Goal: Browse casually: Explore the website without a specific task or goal

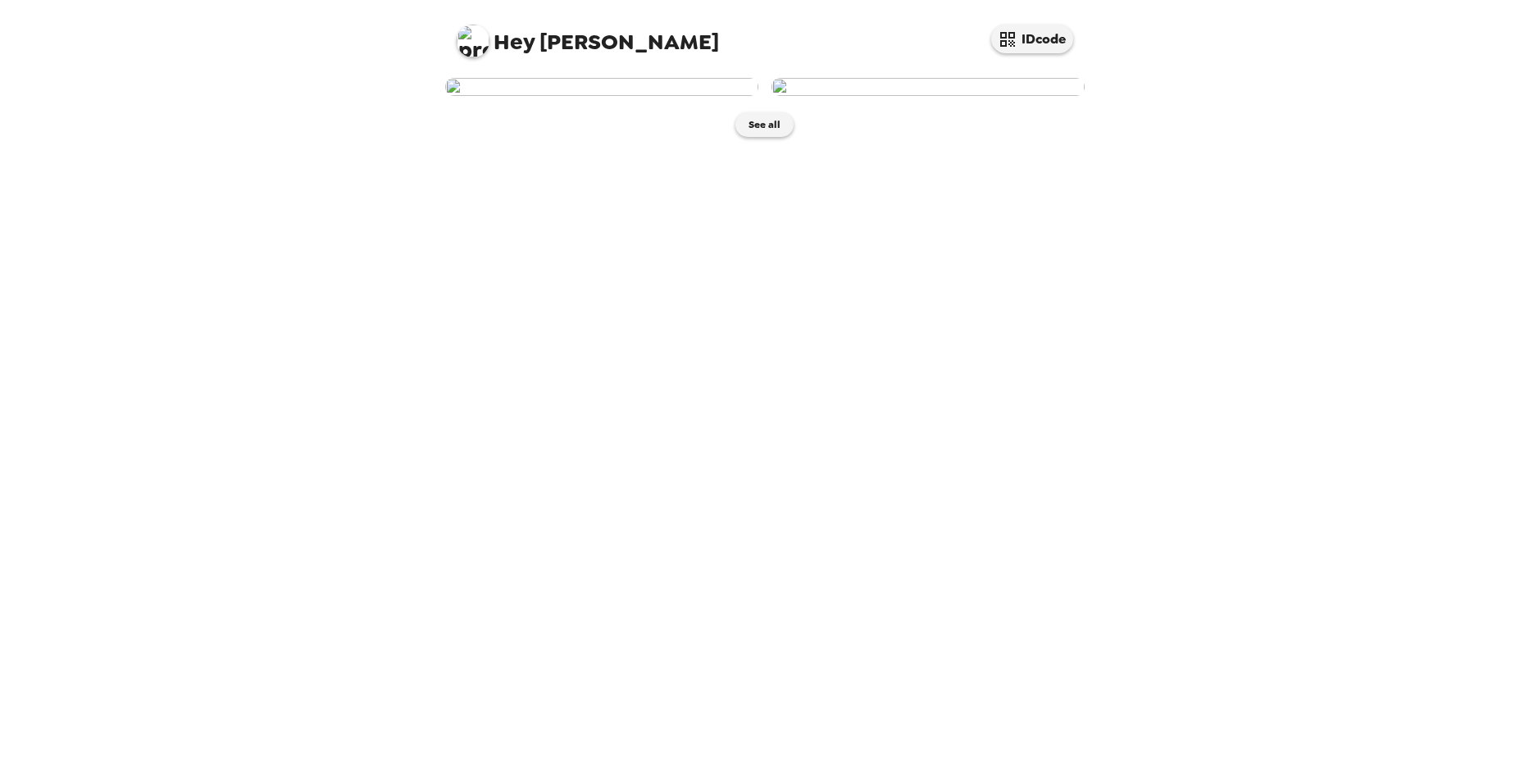
drag, startPoint x: 914, startPoint y: 370, endPoint x: 1204, endPoint y: 258, distance: 310.9
click at [1204, 258] on div "Hey [PERSON_NAME] IDcode See all" at bounding box center [764, 392] width 1529 height 784
click at [788, 137] on button "See all" at bounding box center [764, 125] width 58 height 24
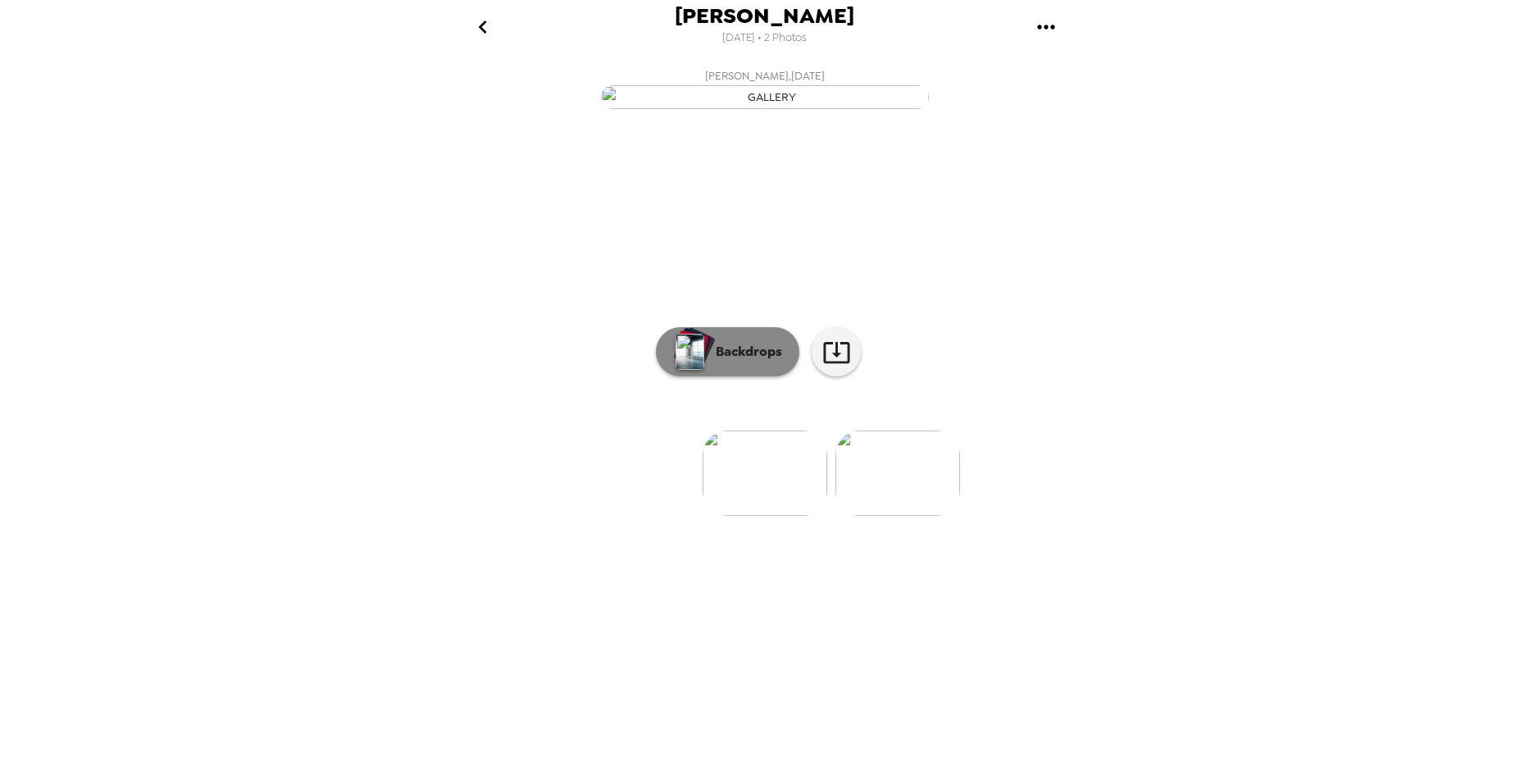
click at [750, 361] on p "Backdrops" at bounding box center [745, 351] width 74 height 20
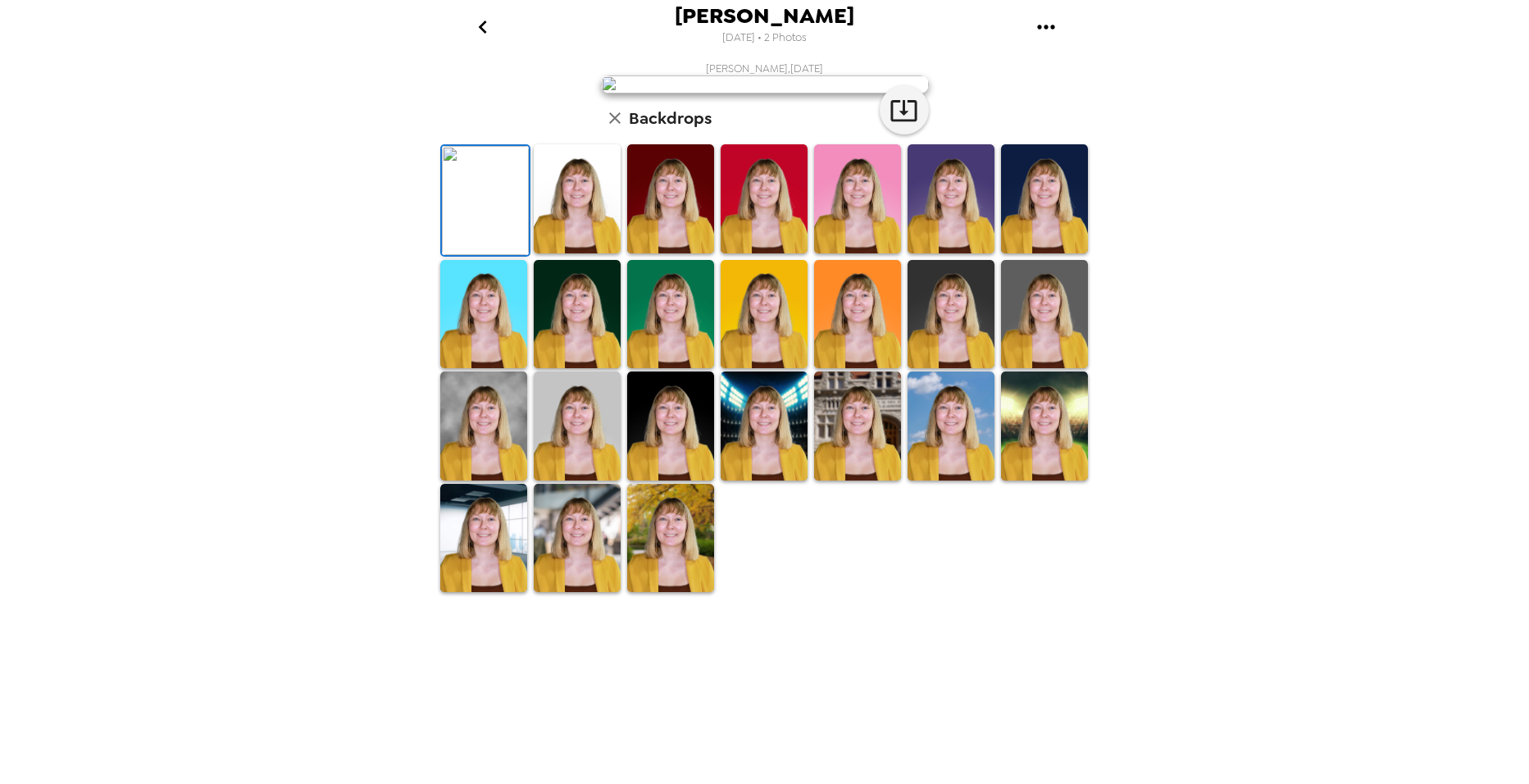
scroll to position [164, 0]
click at [881, 480] on img at bounding box center [857, 426] width 87 height 109
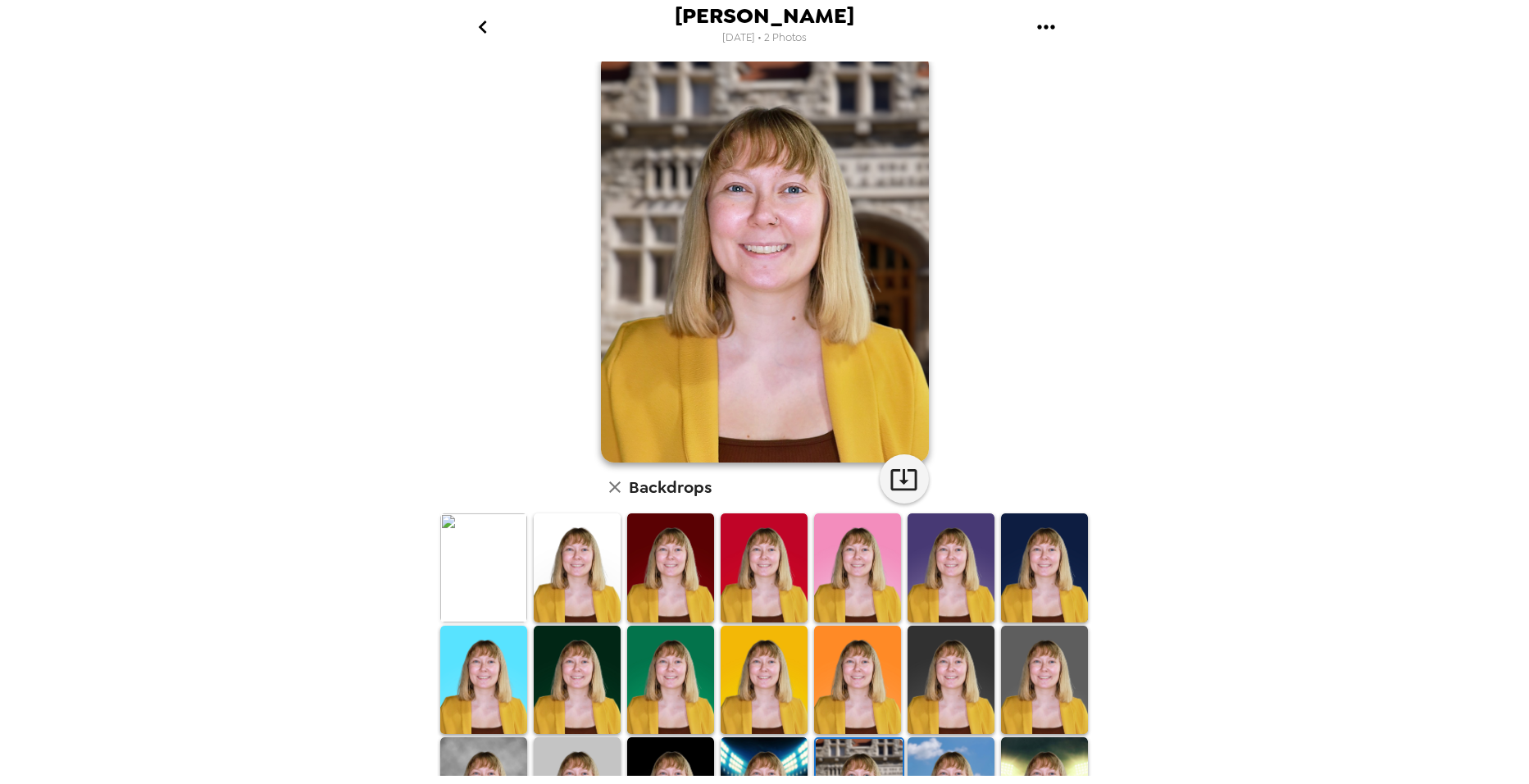
scroll to position [0, 0]
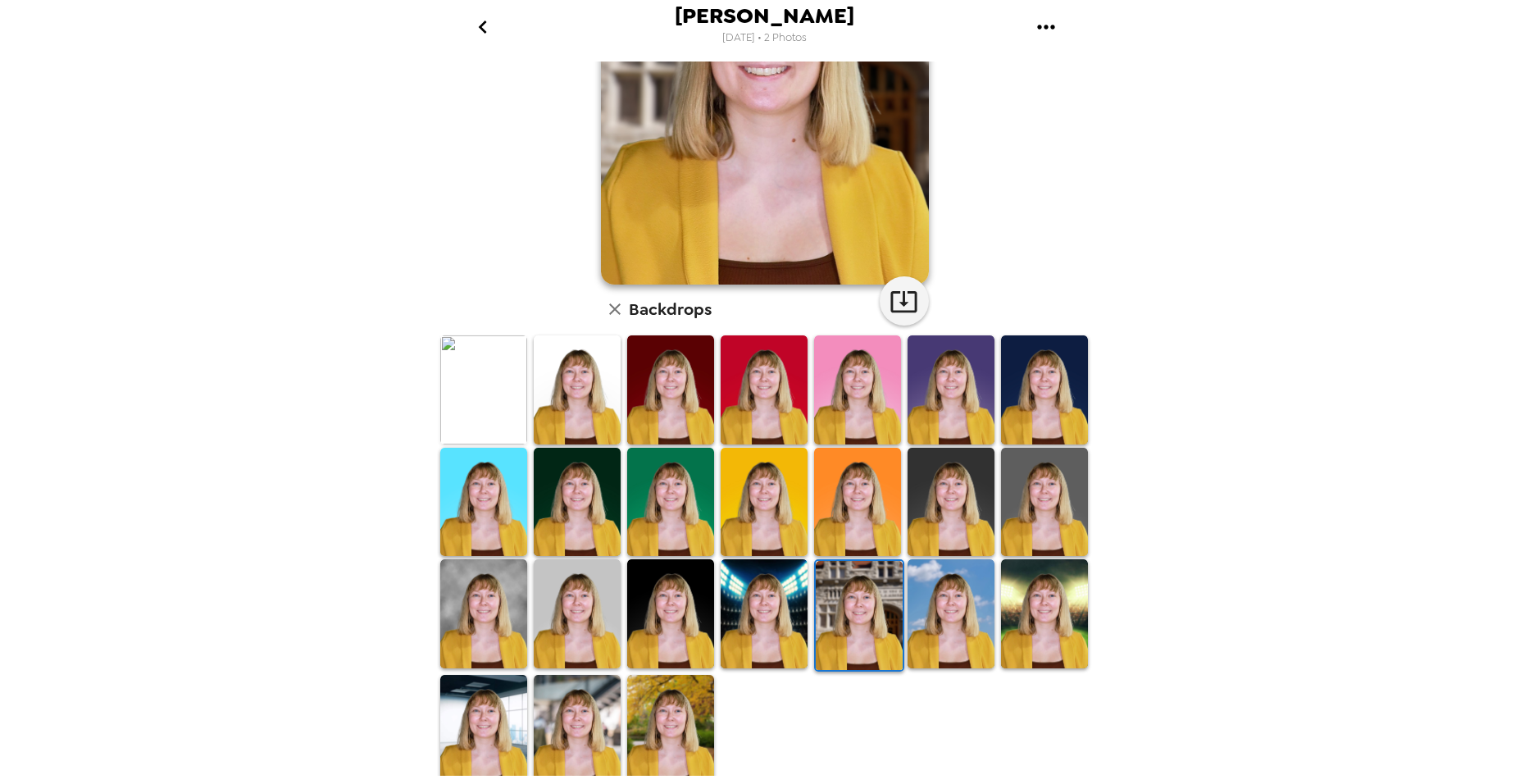
click at [737, 638] on img at bounding box center [764, 613] width 87 height 109
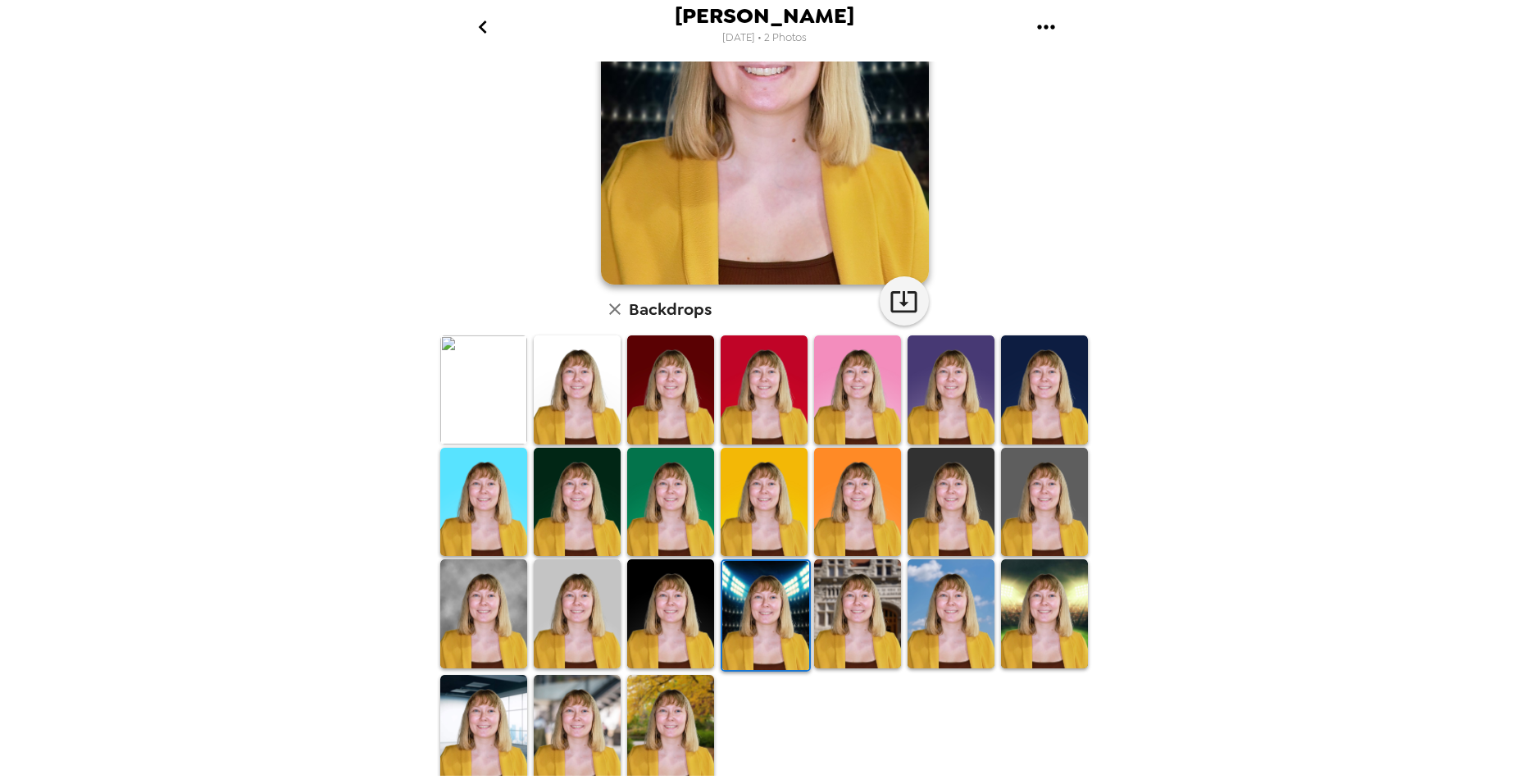
click at [958, 642] on img at bounding box center [950, 613] width 87 height 109
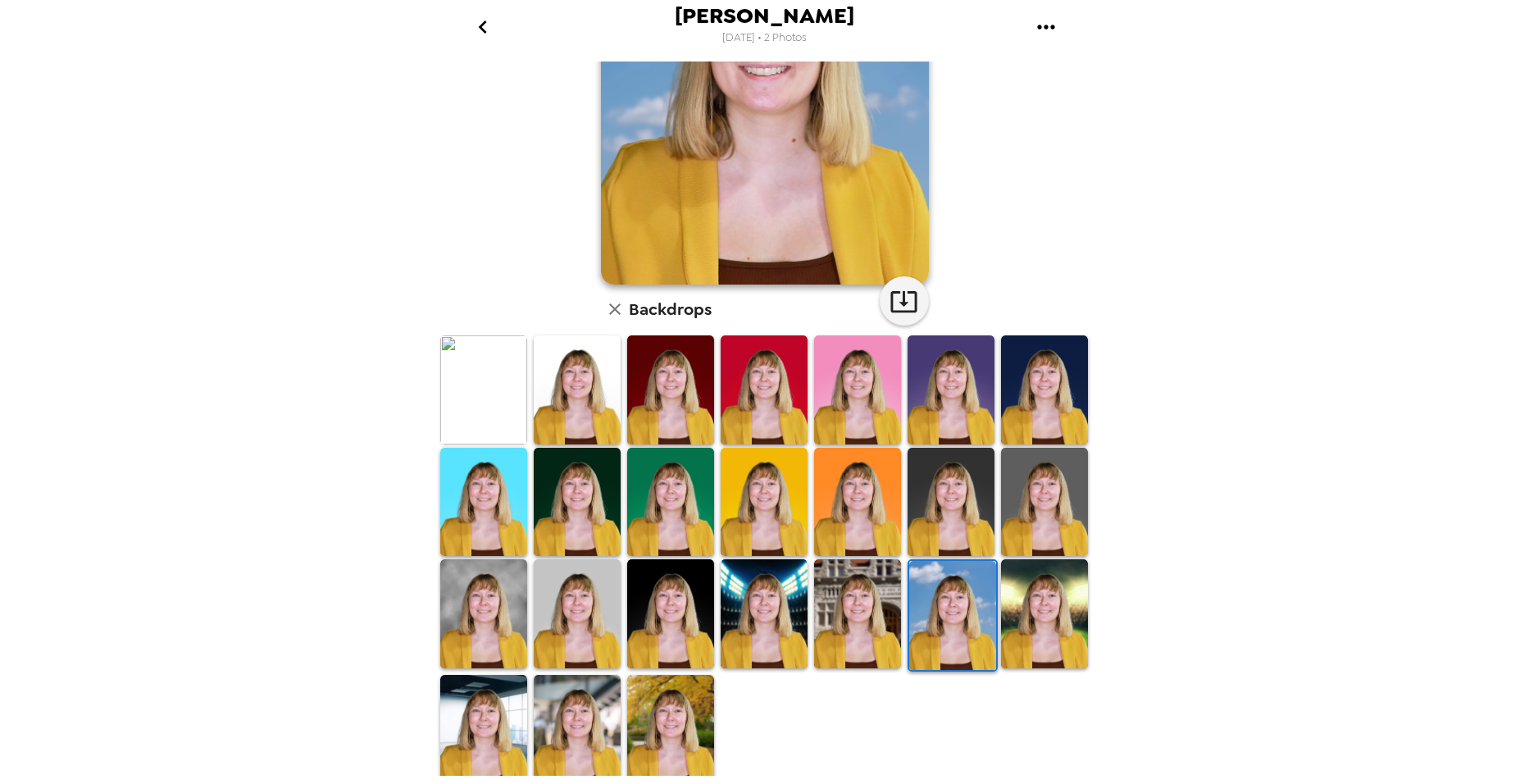
click at [606, 642] on img at bounding box center [576, 613] width 87 height 109
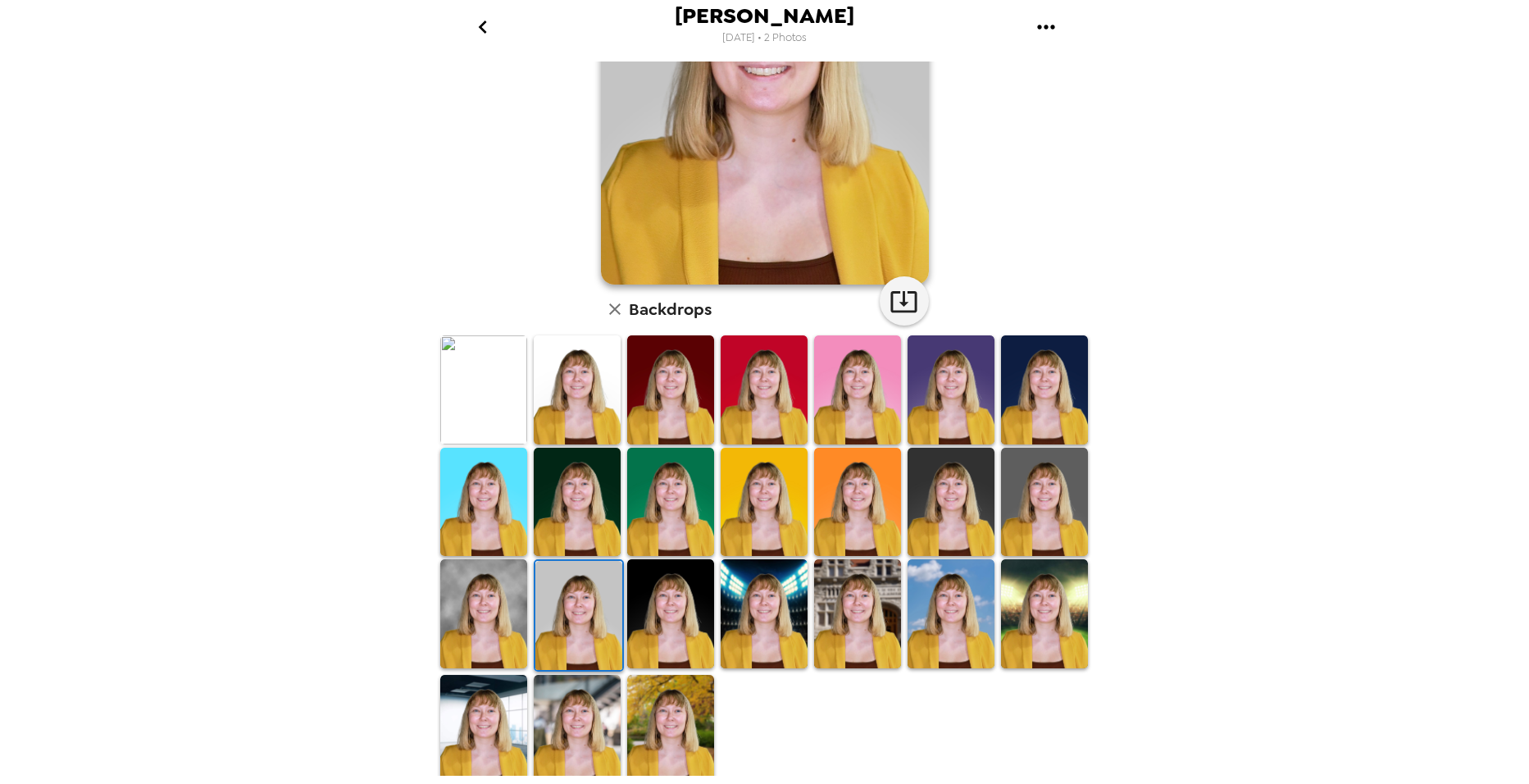
click at [496, 600] on img at bounding box center [483, 613] width 87 height 109
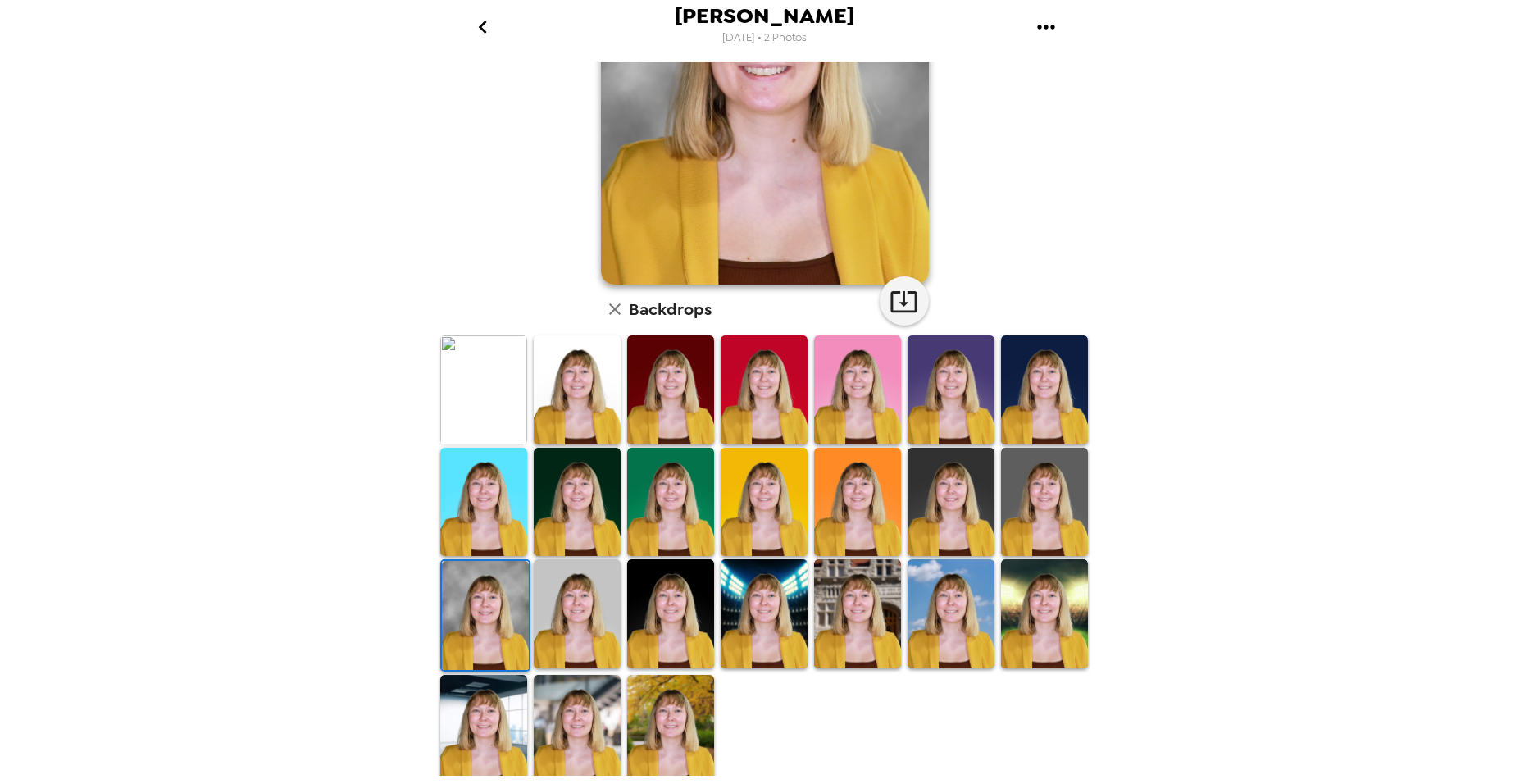
click at [857, 510] on img at bounding box center [857, 502] width 87 height 109
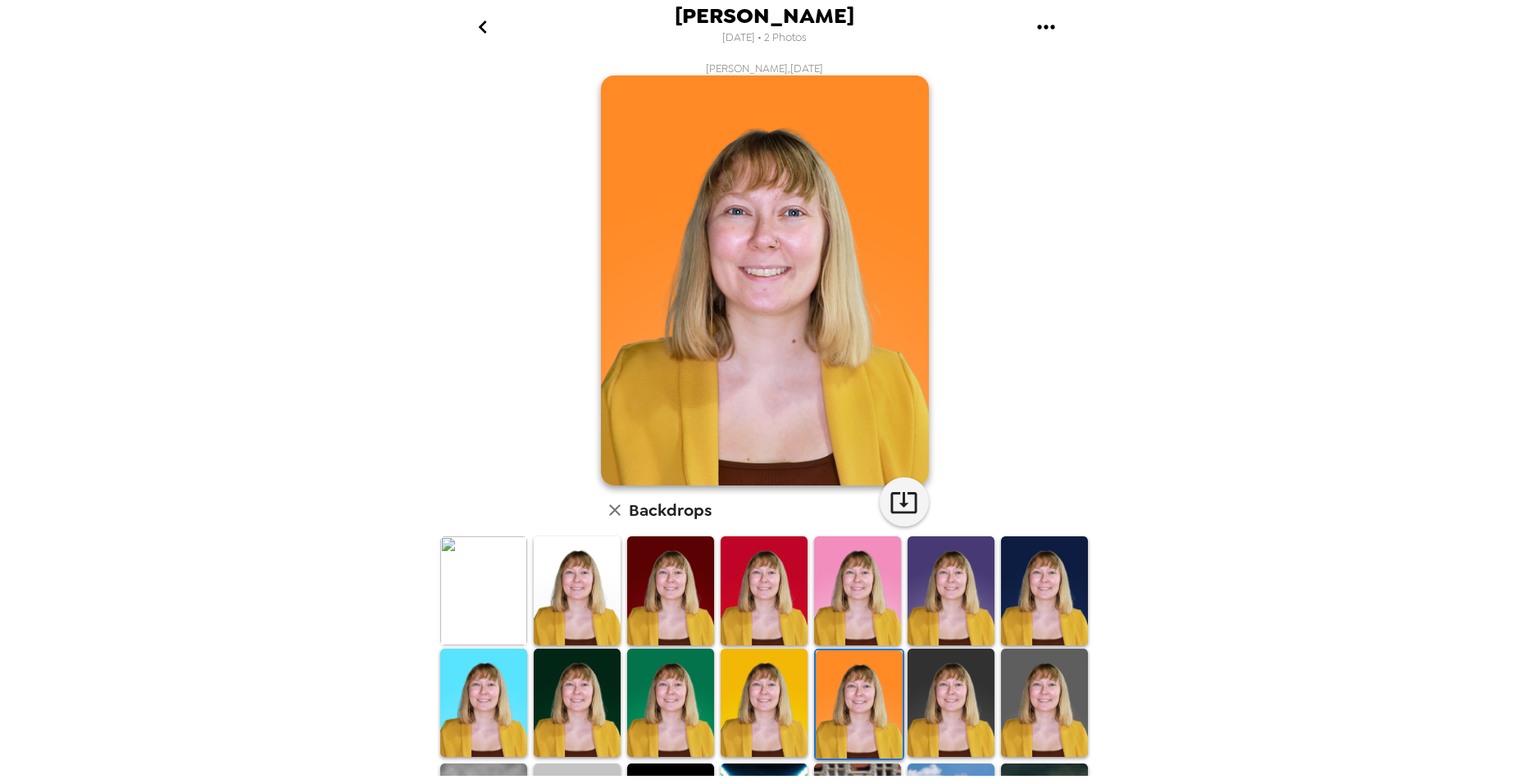
click at [941, 720] on img at bounding box center [950, 702] width 87 height 109
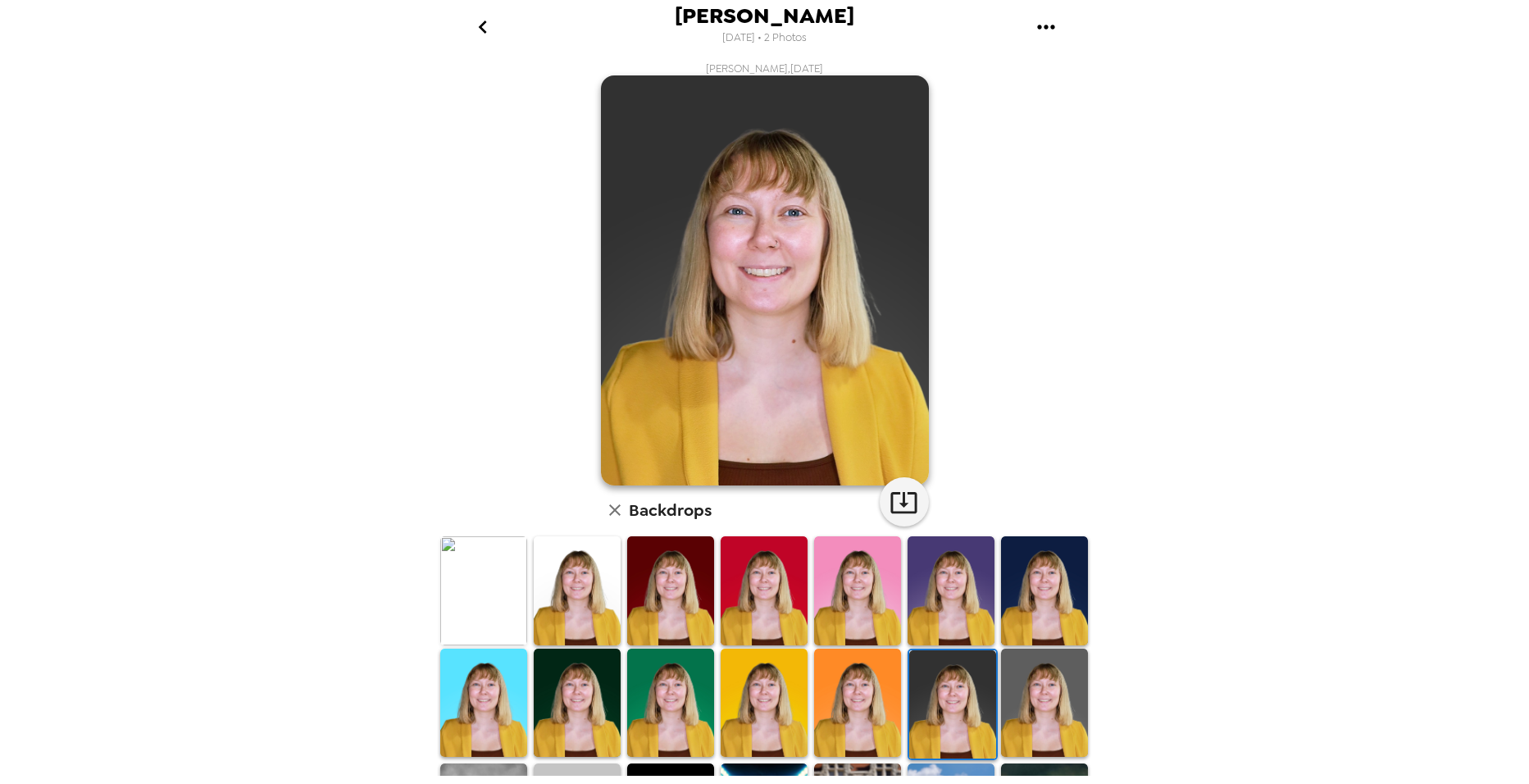
click at [1001, 699] on img at bounding box center [1044, 702] width 87 height 109
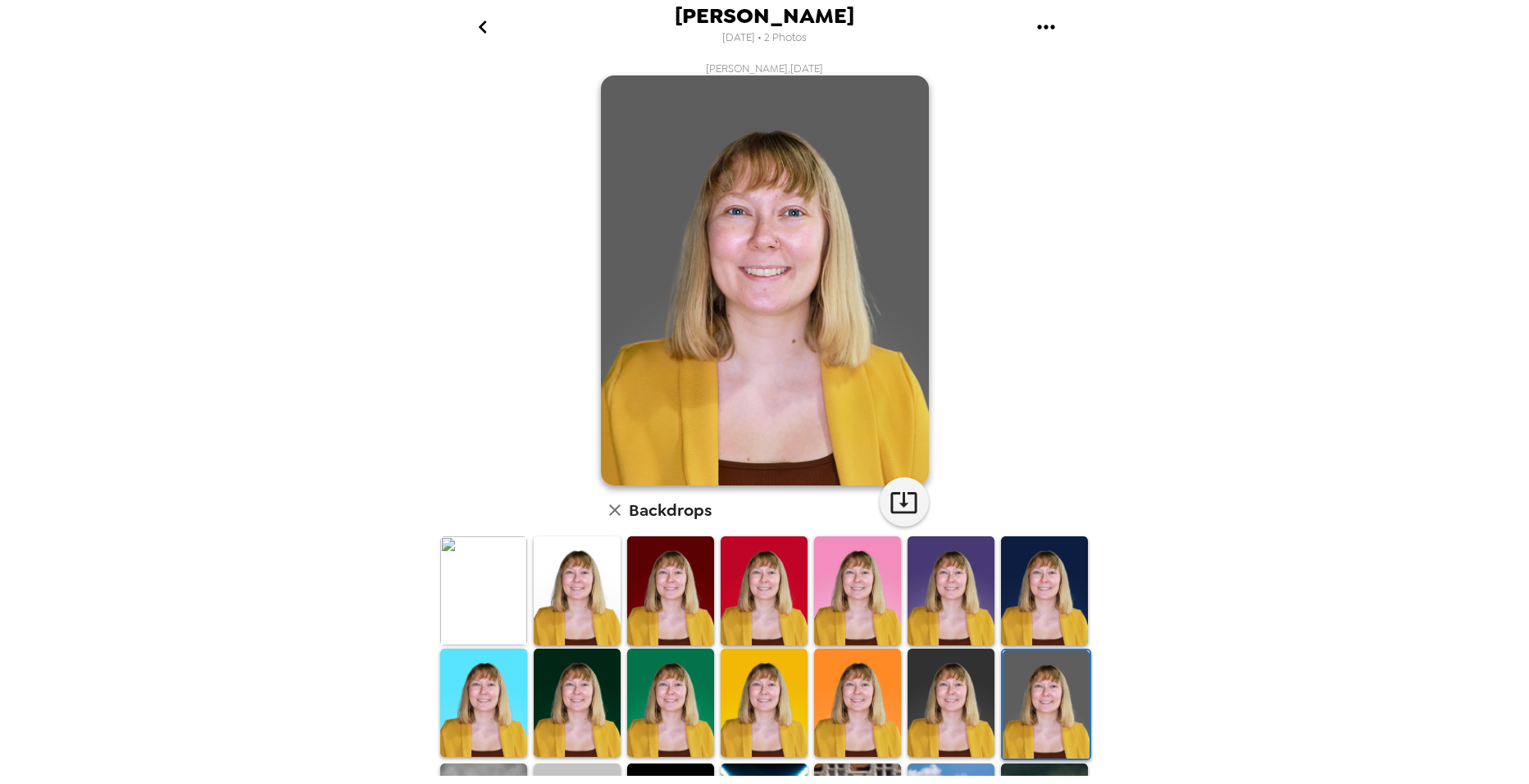
click at [941, 698] on img at bounding box center [950, 702] width 87 height 109
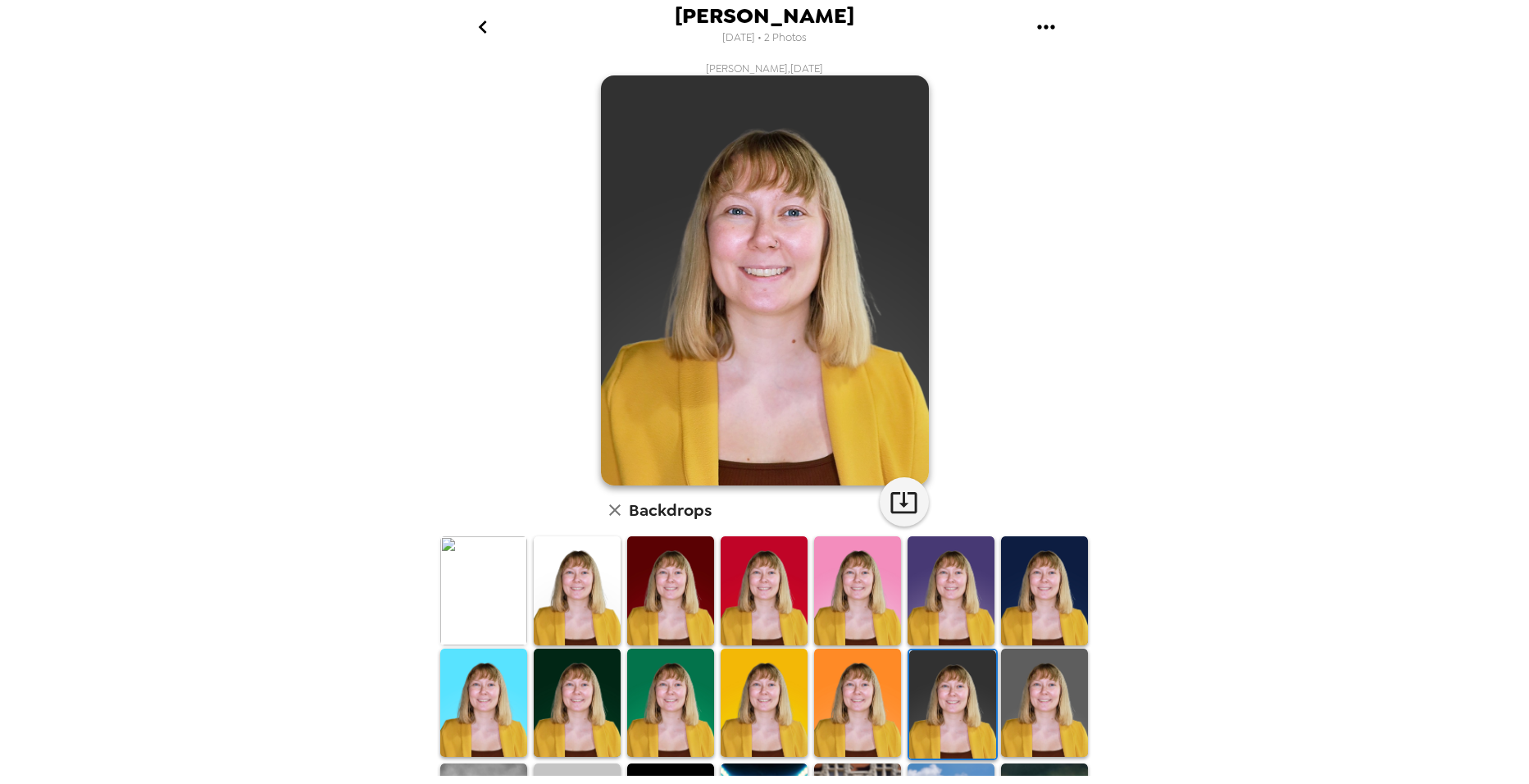
click at [593, 695] on img at bounding box center [576, 702] width 87 height 109
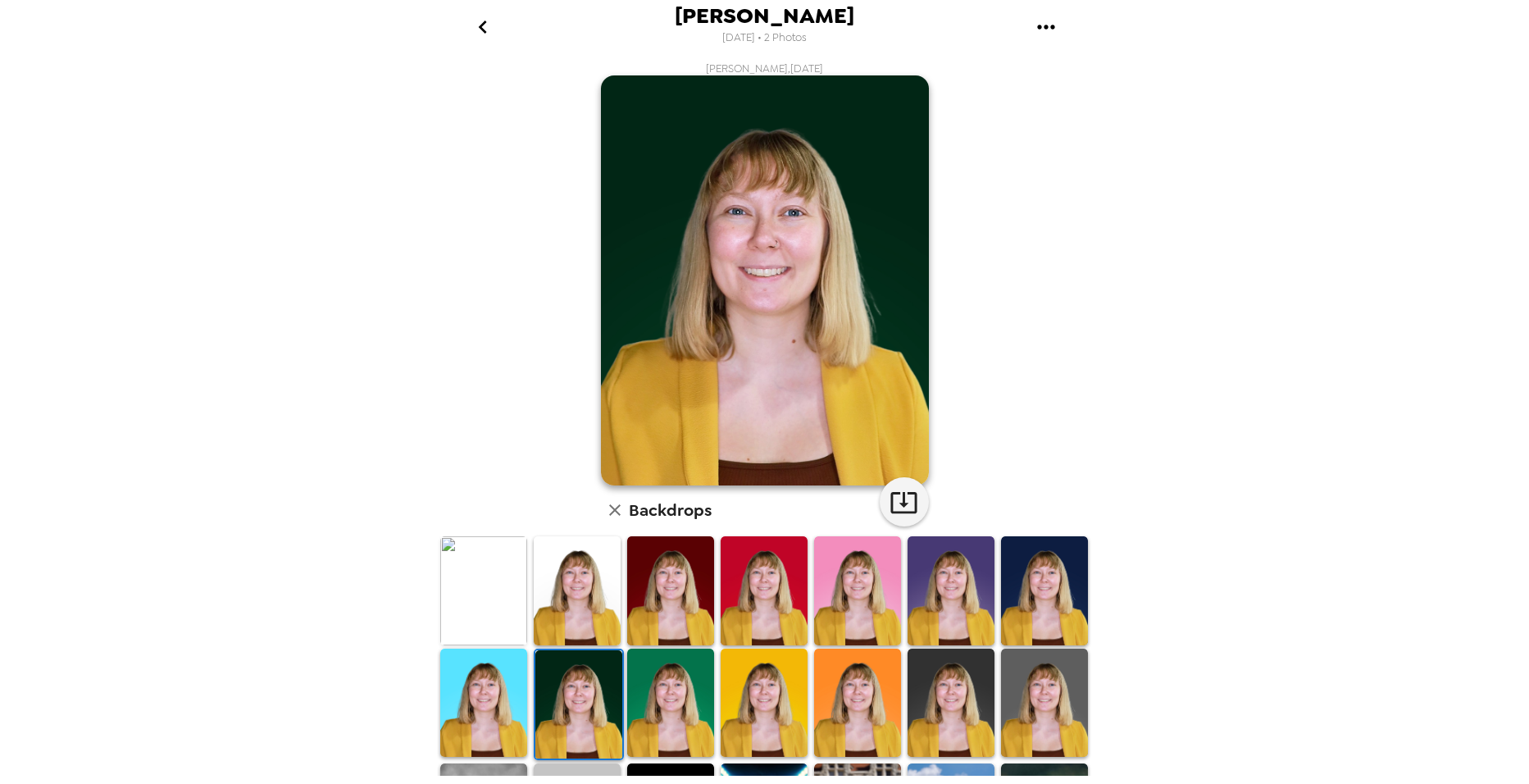
click at [662, 599] on img at bounding box center [670, 590] width 87 height 109
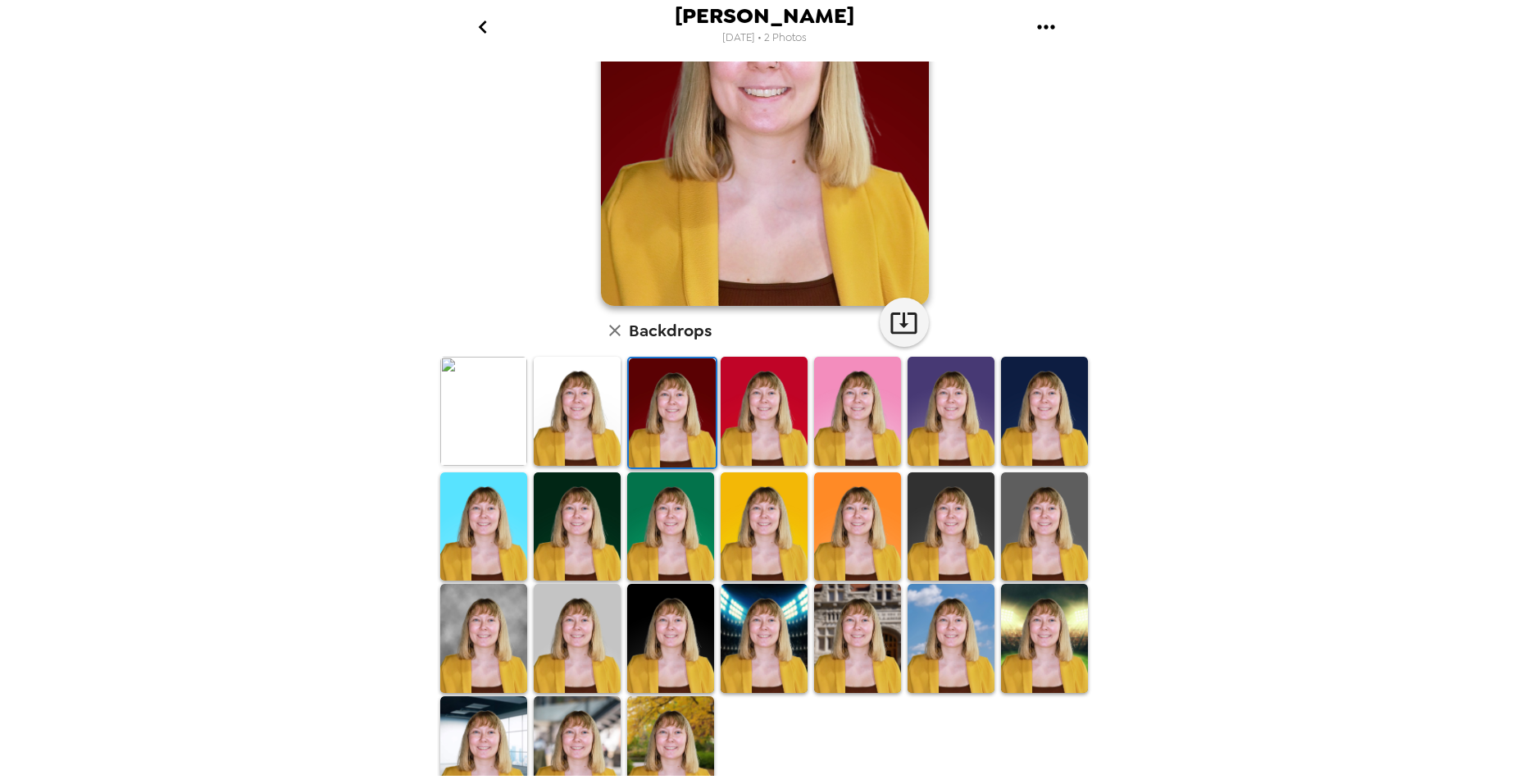
scroll to position [201, 0]
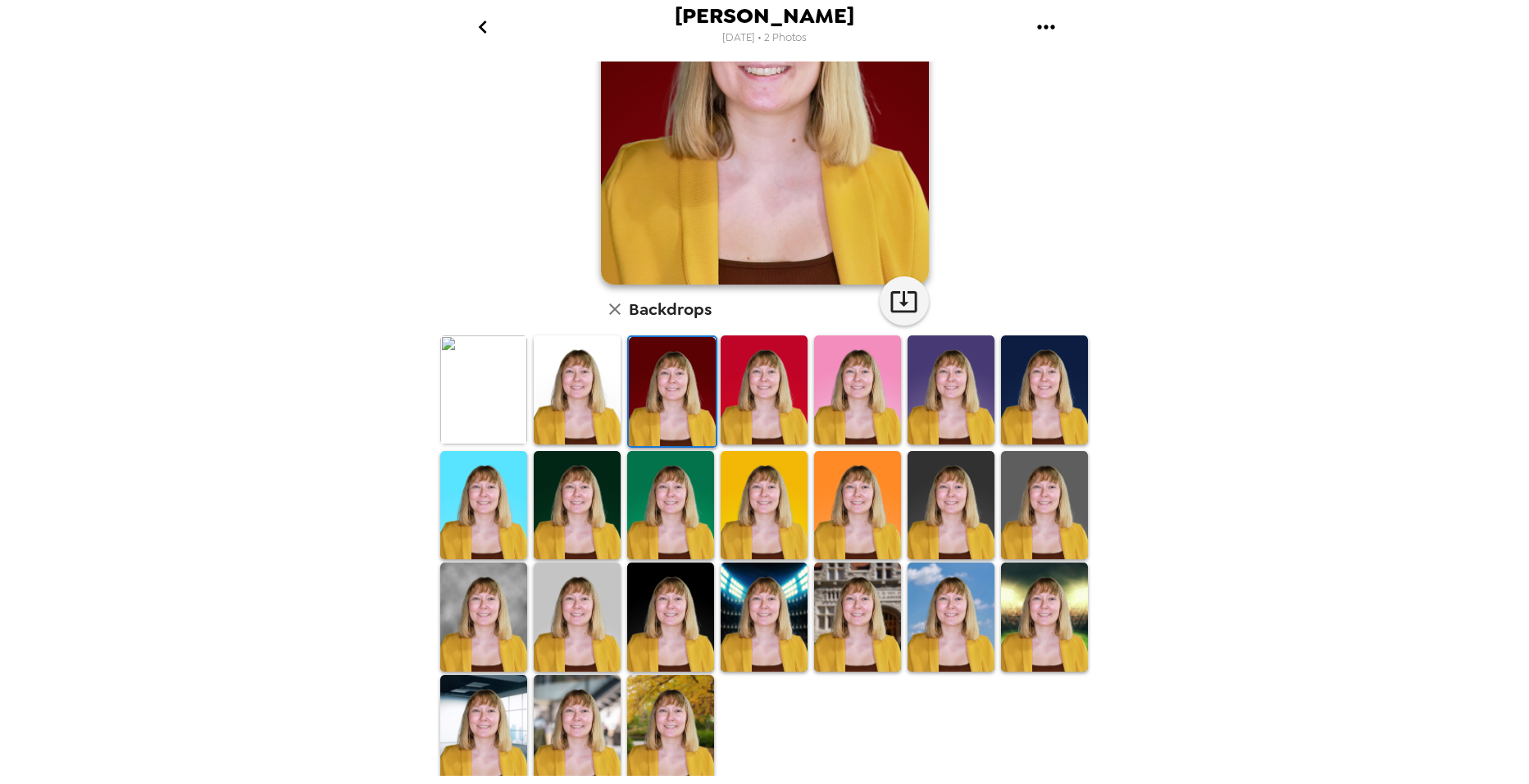
click at [662, 599] on img at bounding box center [670, 616] width 87 height 109
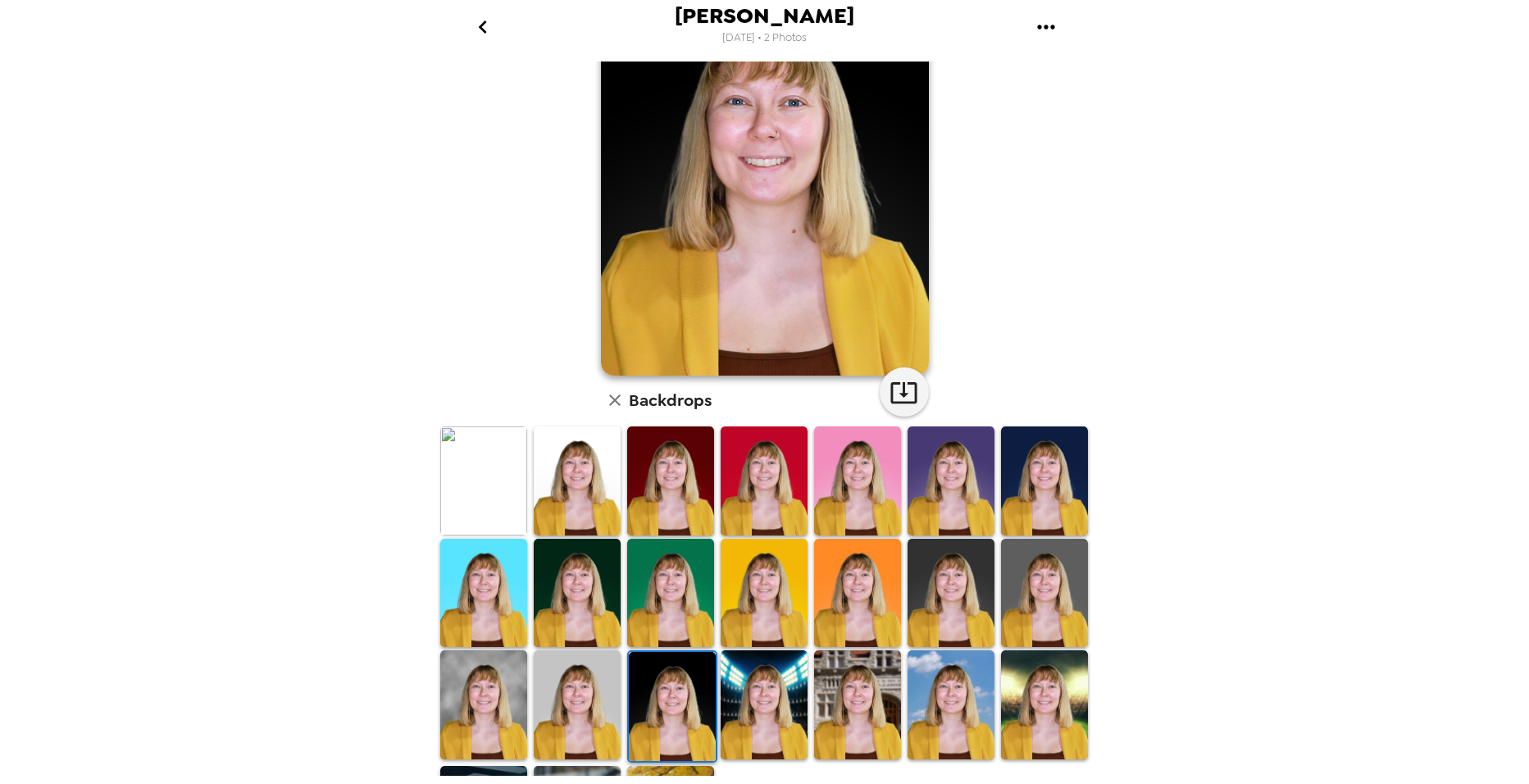
scroll to position [0, 0]
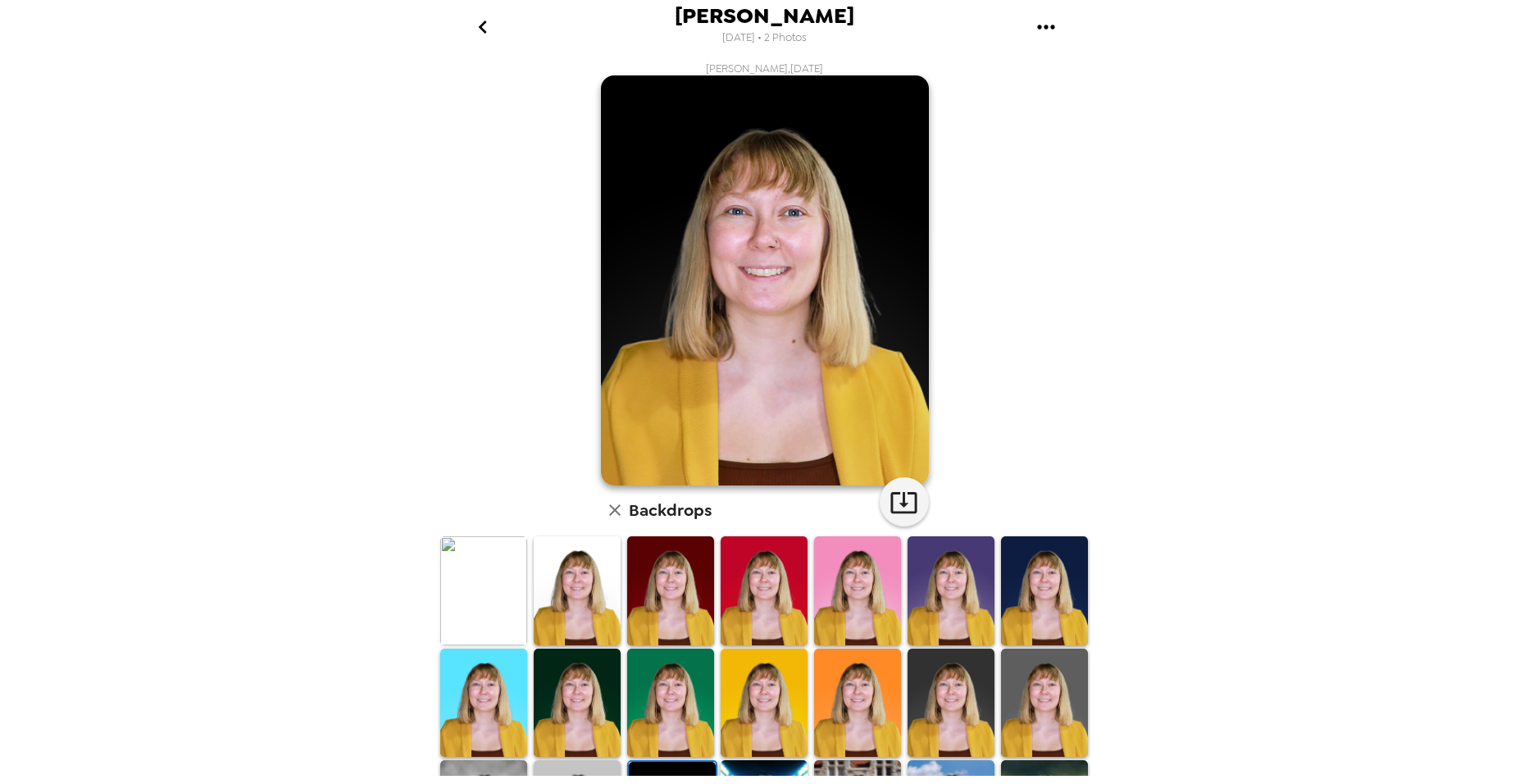
click at [965, 692] on img at bounding box center [950, 702] width 87 height 109
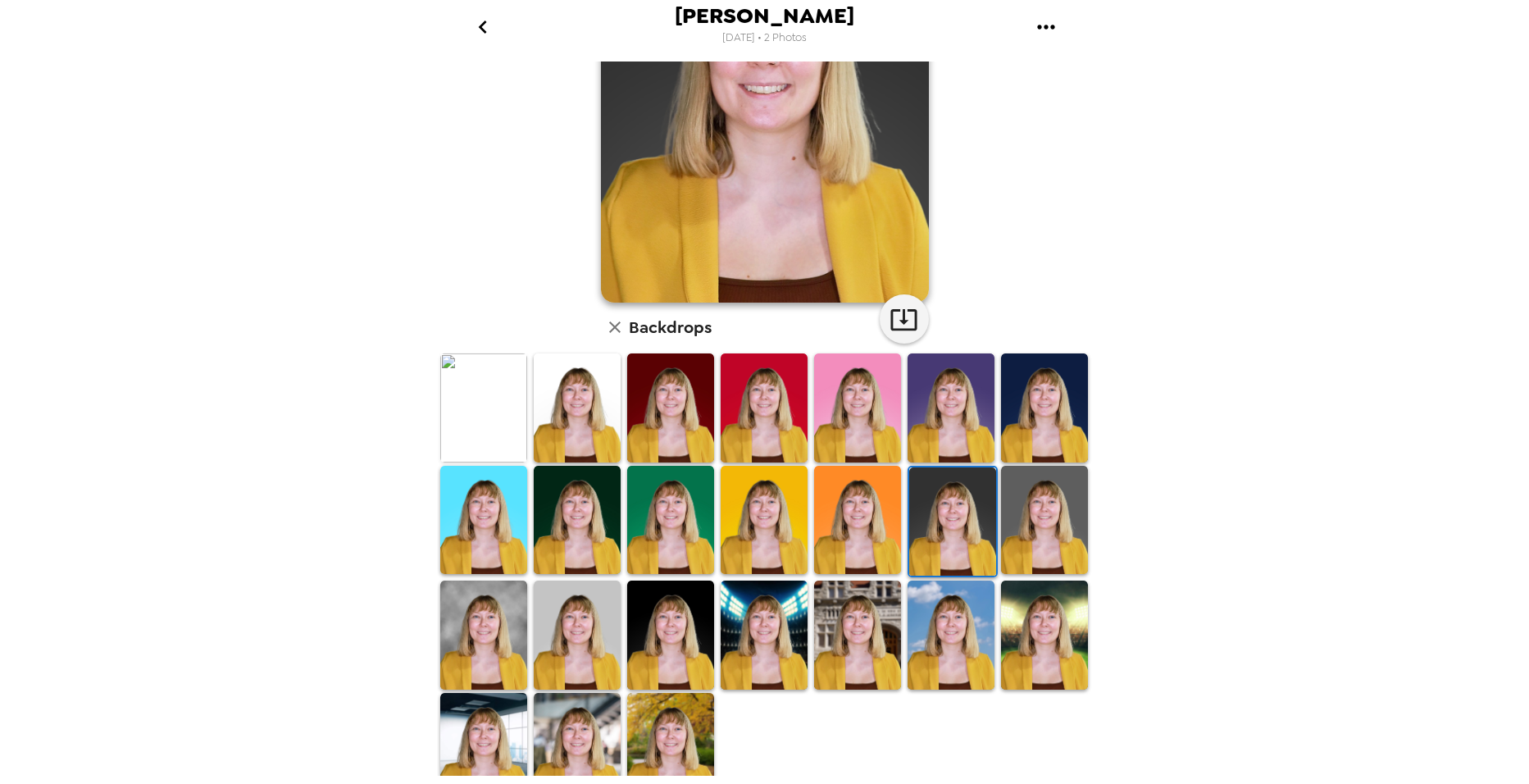
scroll to position [201, 0]
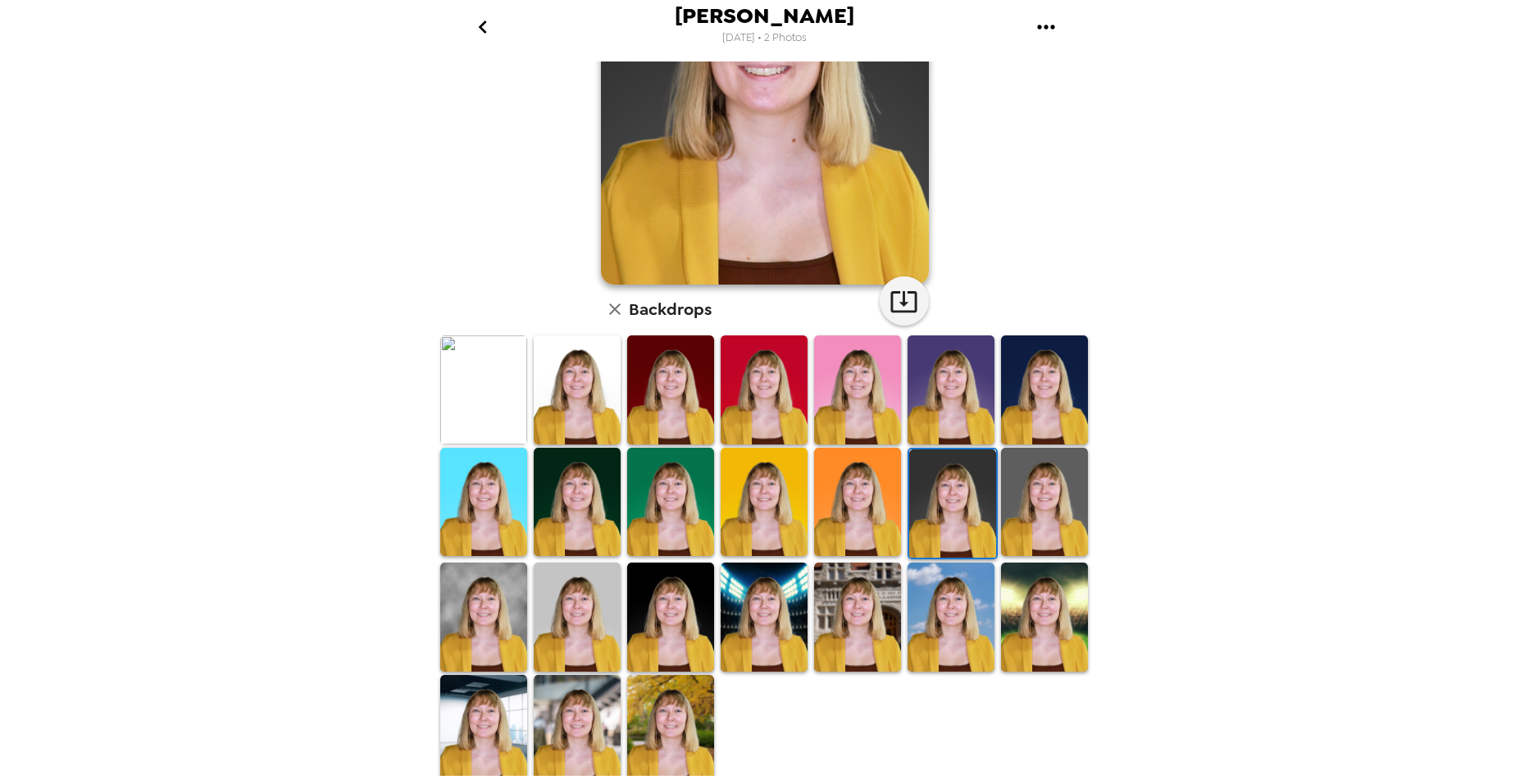
click at [695, 700] on img at bounding box center [670, 728] width 87 height 109
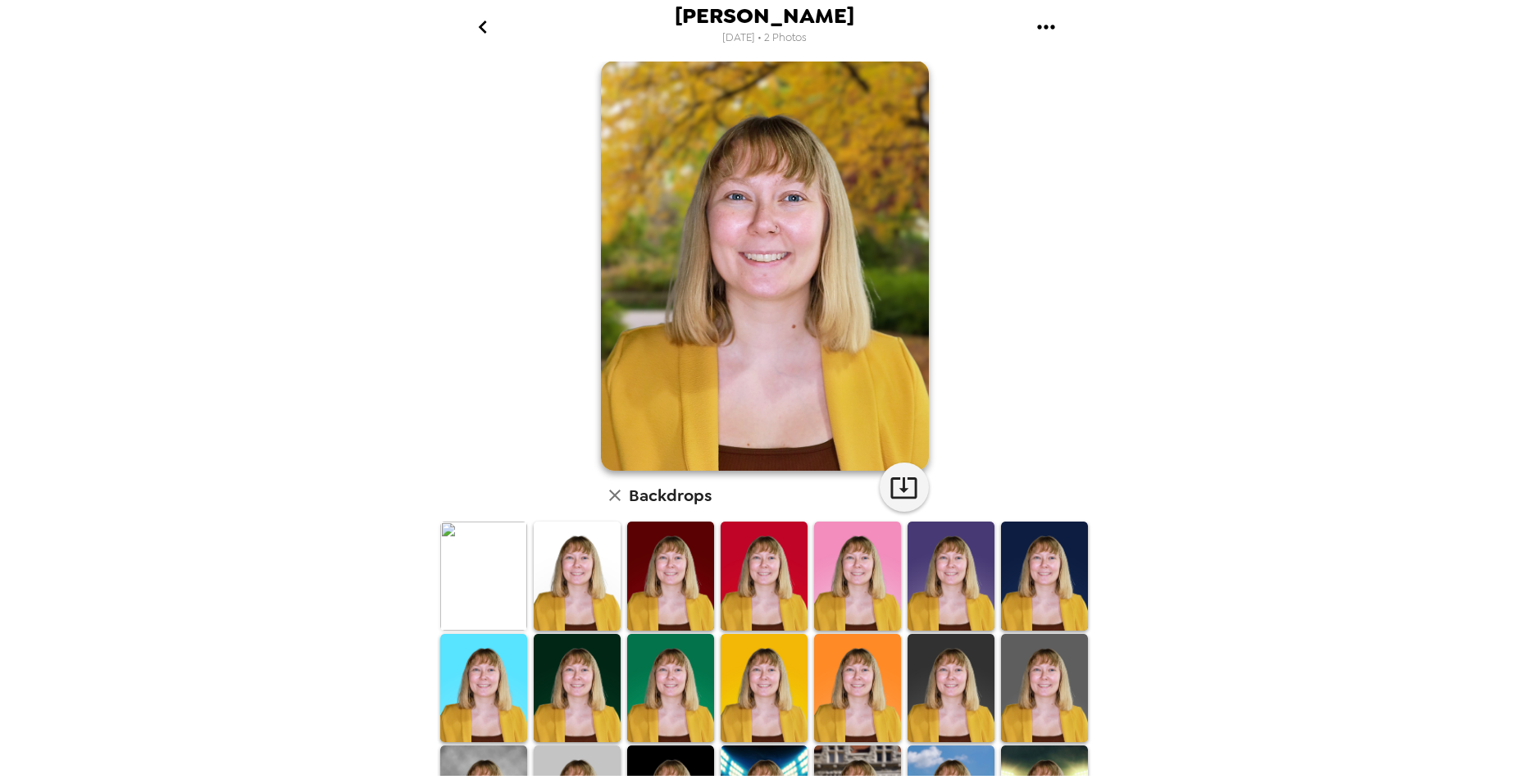
scroll to position [0, 0]
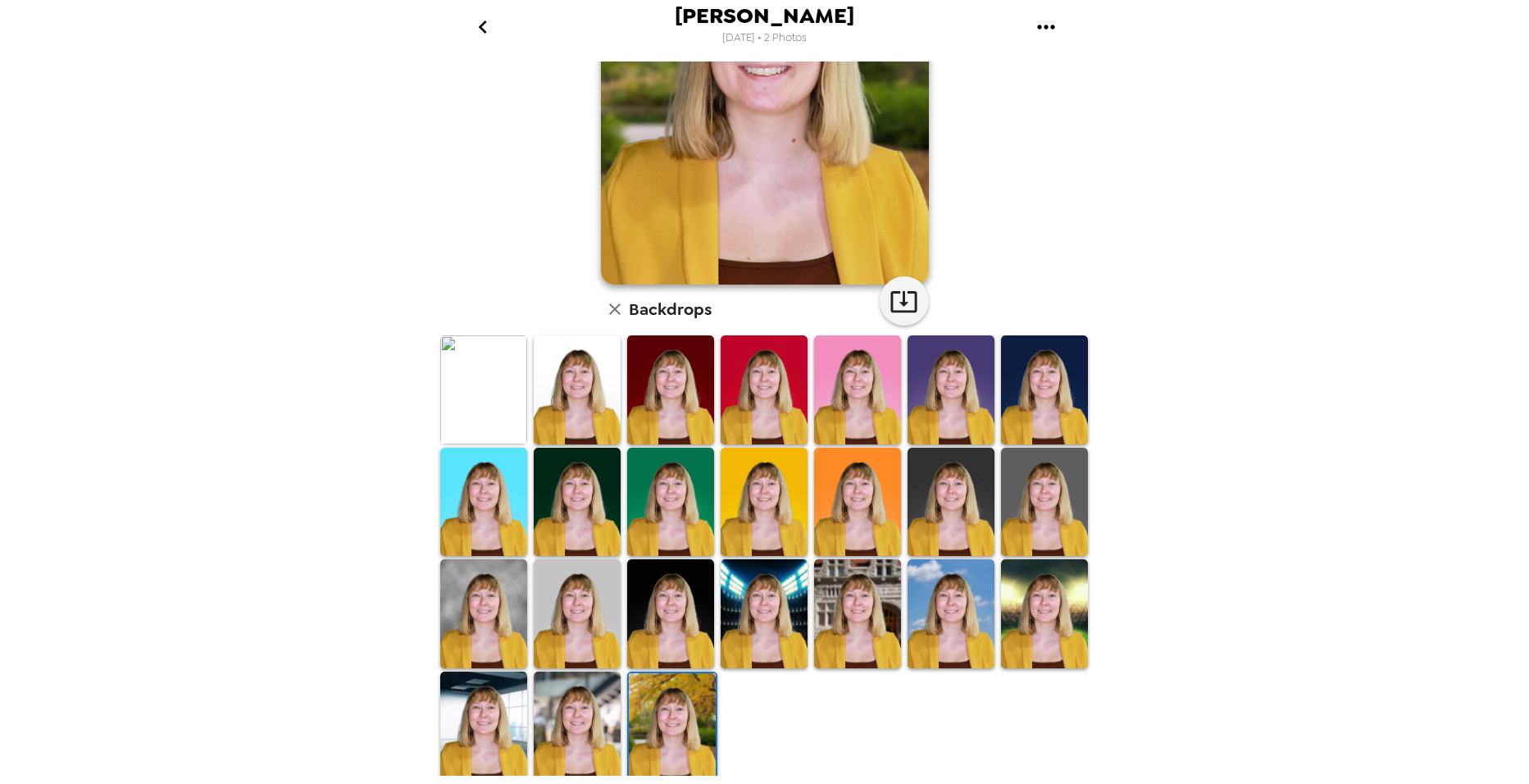
click at [555, 708] on img at bounding box center [576, 725] width 87 height 109
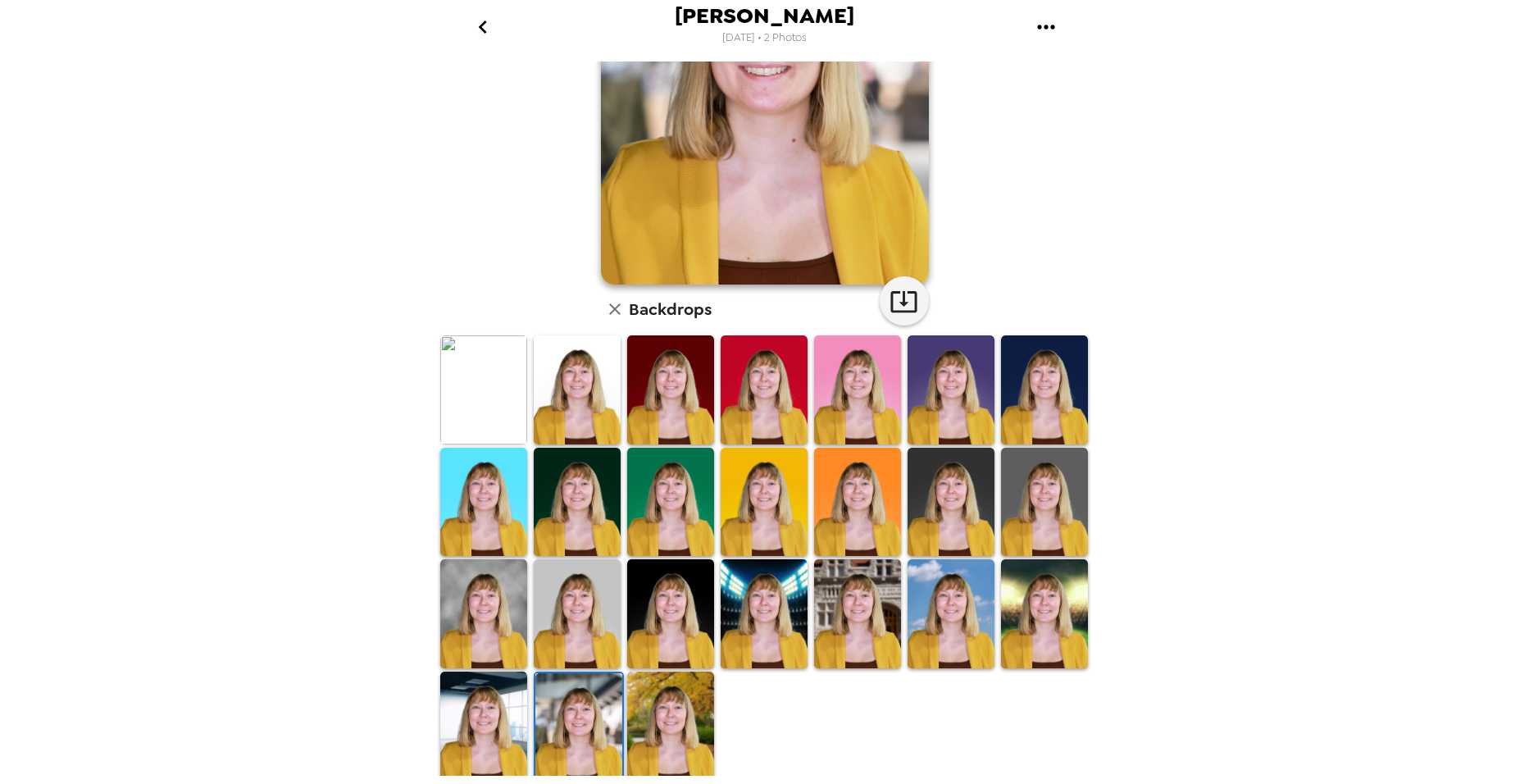
click at [481, 709] on img at bounding box center [483, 725] width 87 height 109
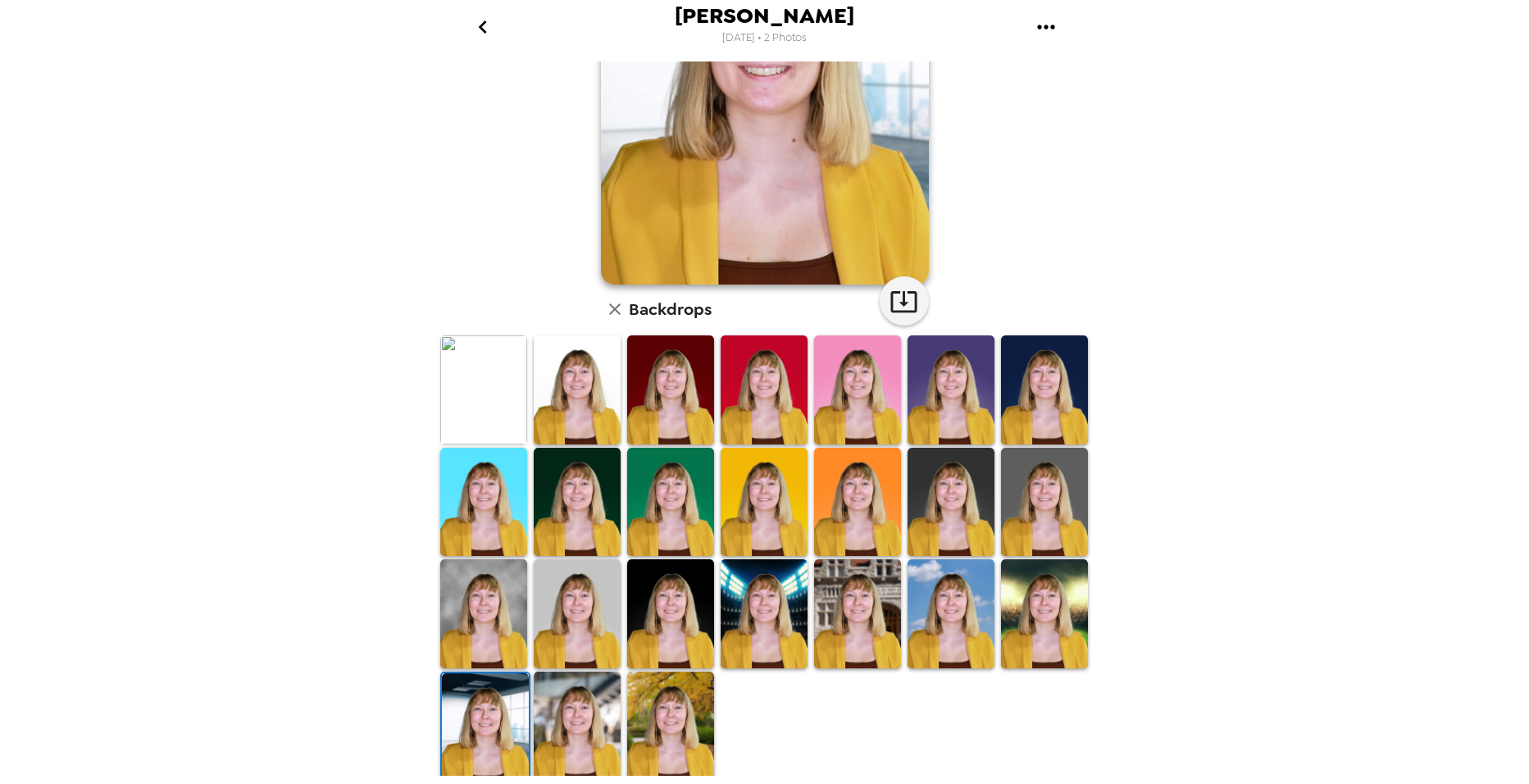
click at [684, 710] on img at bounding box center [670, 725] width 87 height 109
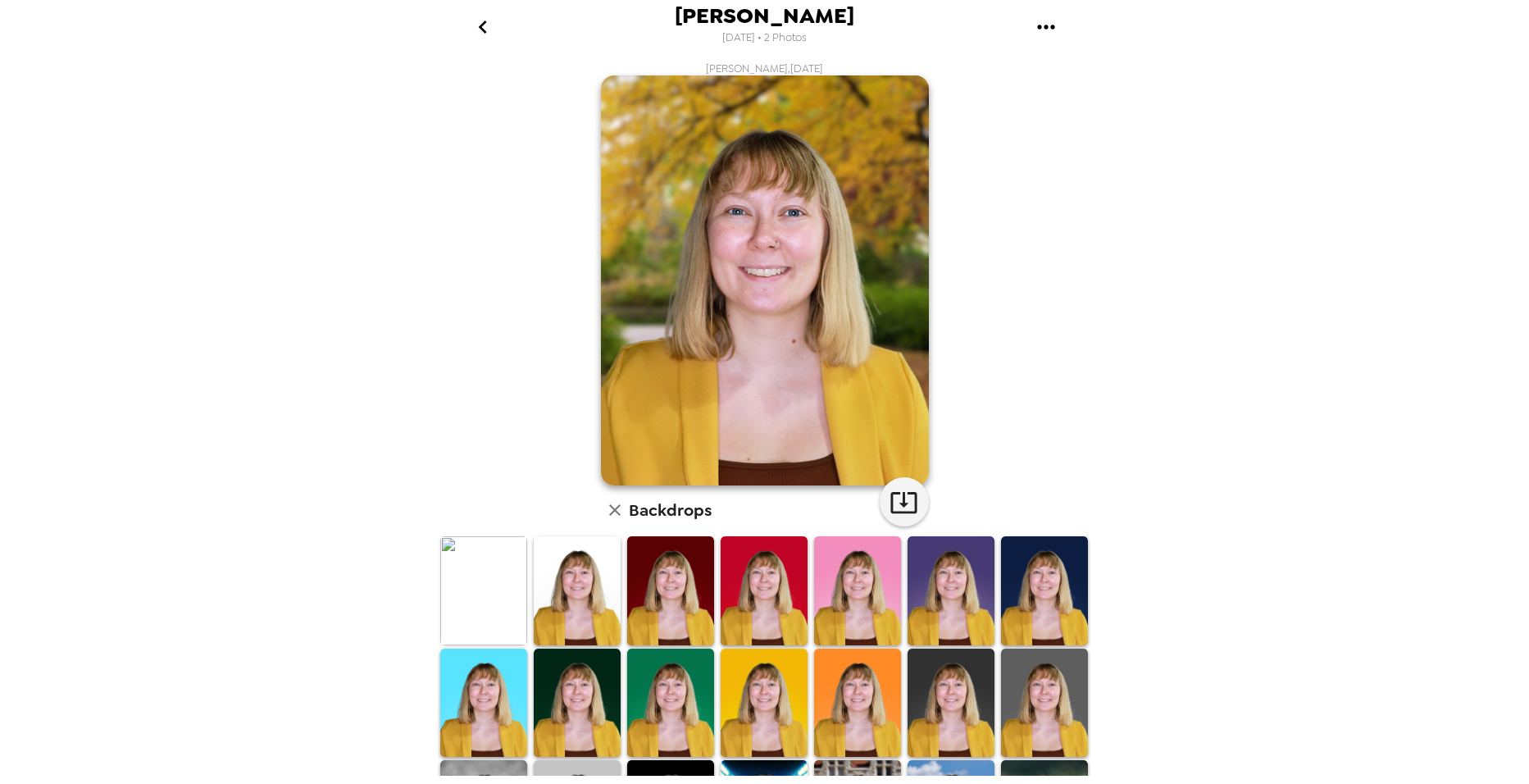
click at [968, 677] on img at bounding box center [950, 702] width 87 height 109
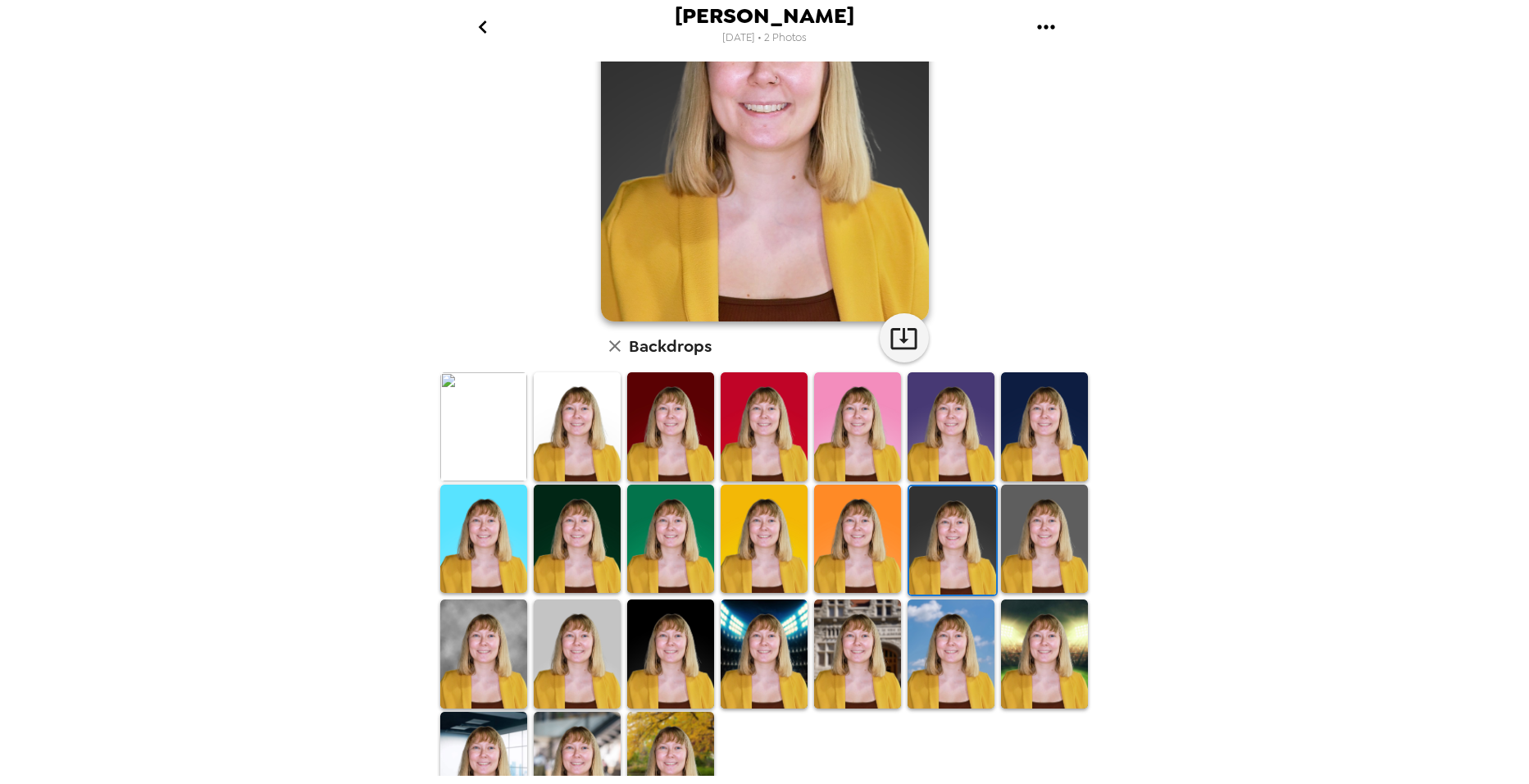
click at [686, 737] on img at bounding box center [670, 765] width 87 height 109
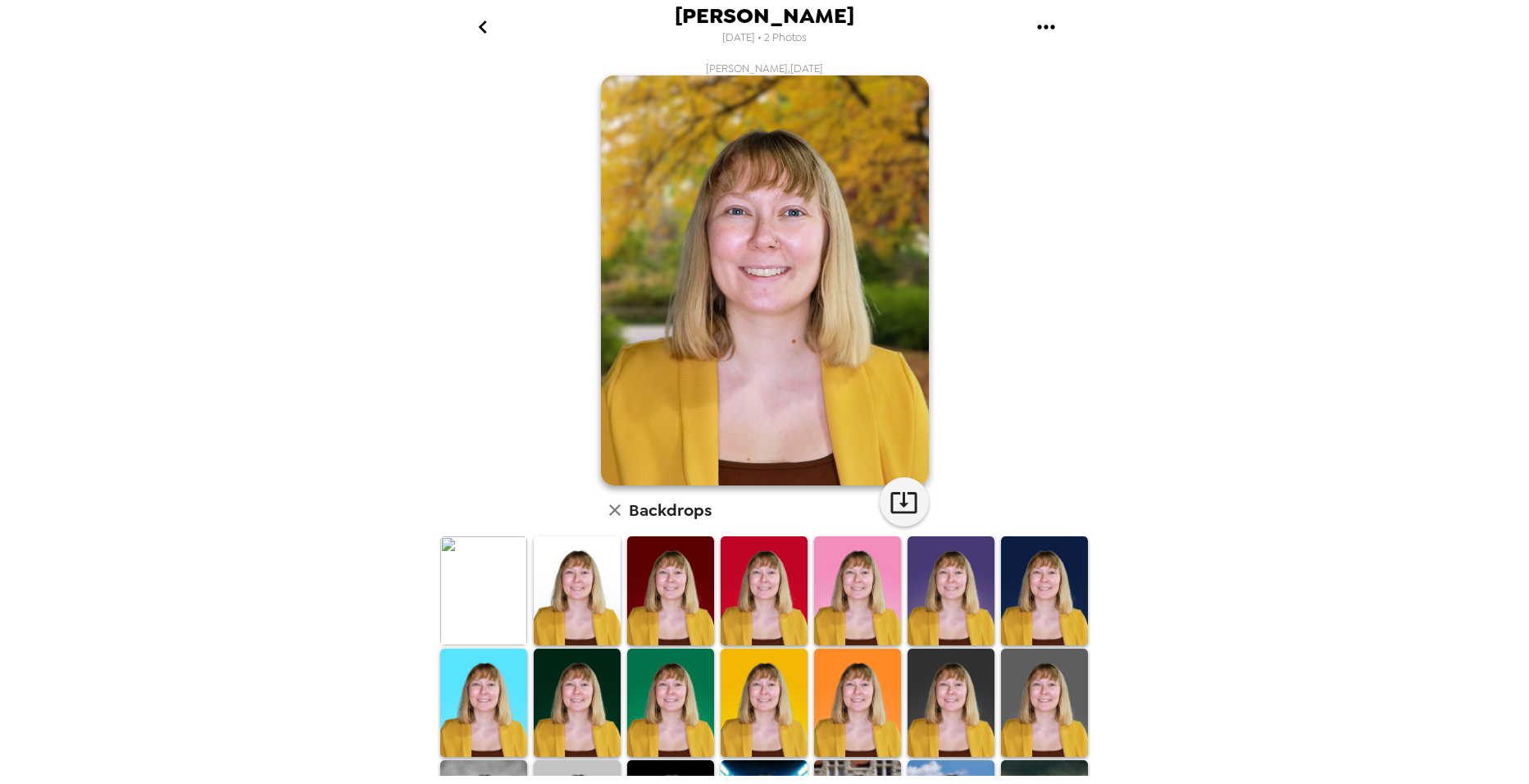
click at [948, 723] on img at bounding box center [950, 702] width 87 height 109
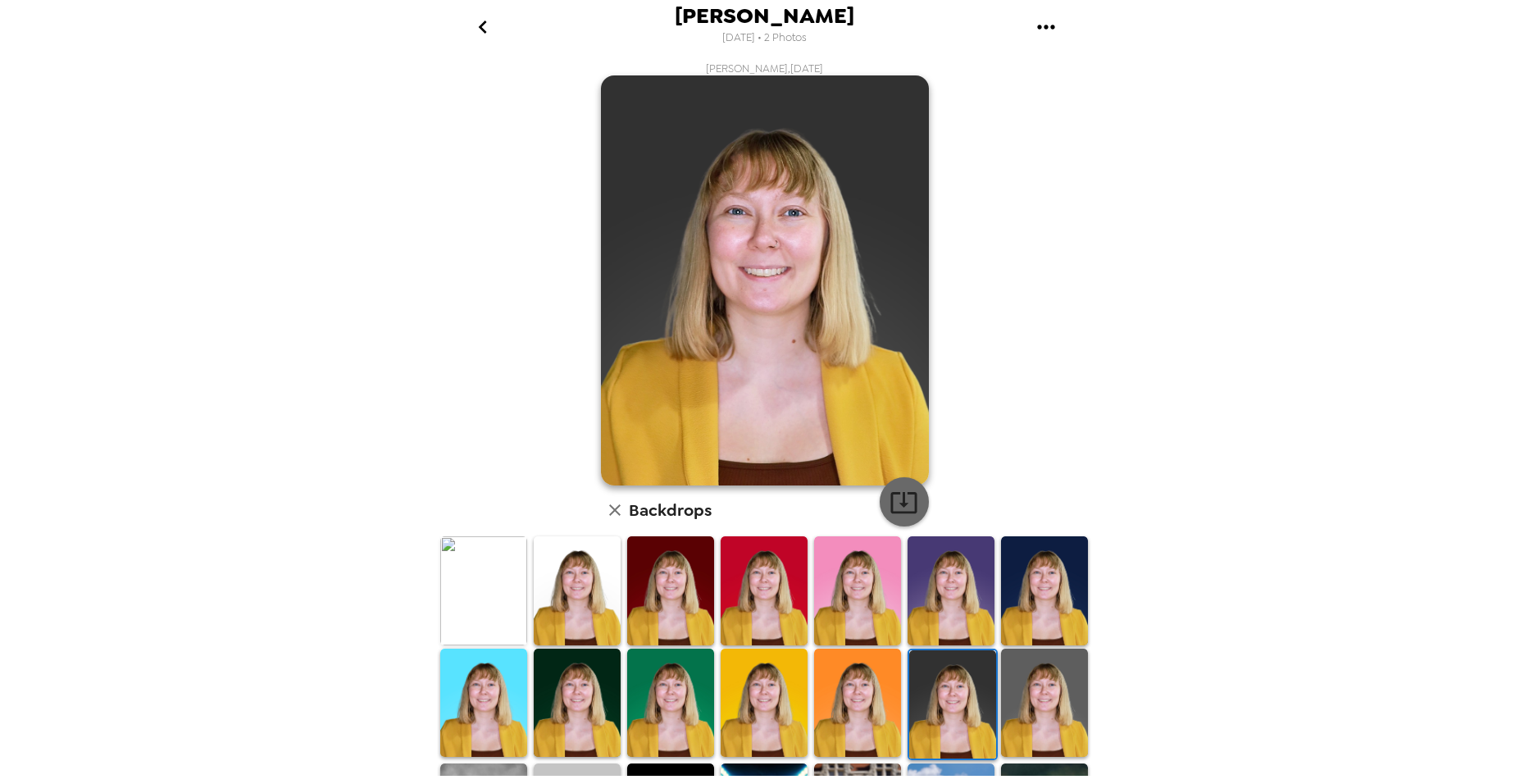
click at [901, 502] on icon "button" at bounding box center [903, 502] width 29 height 29
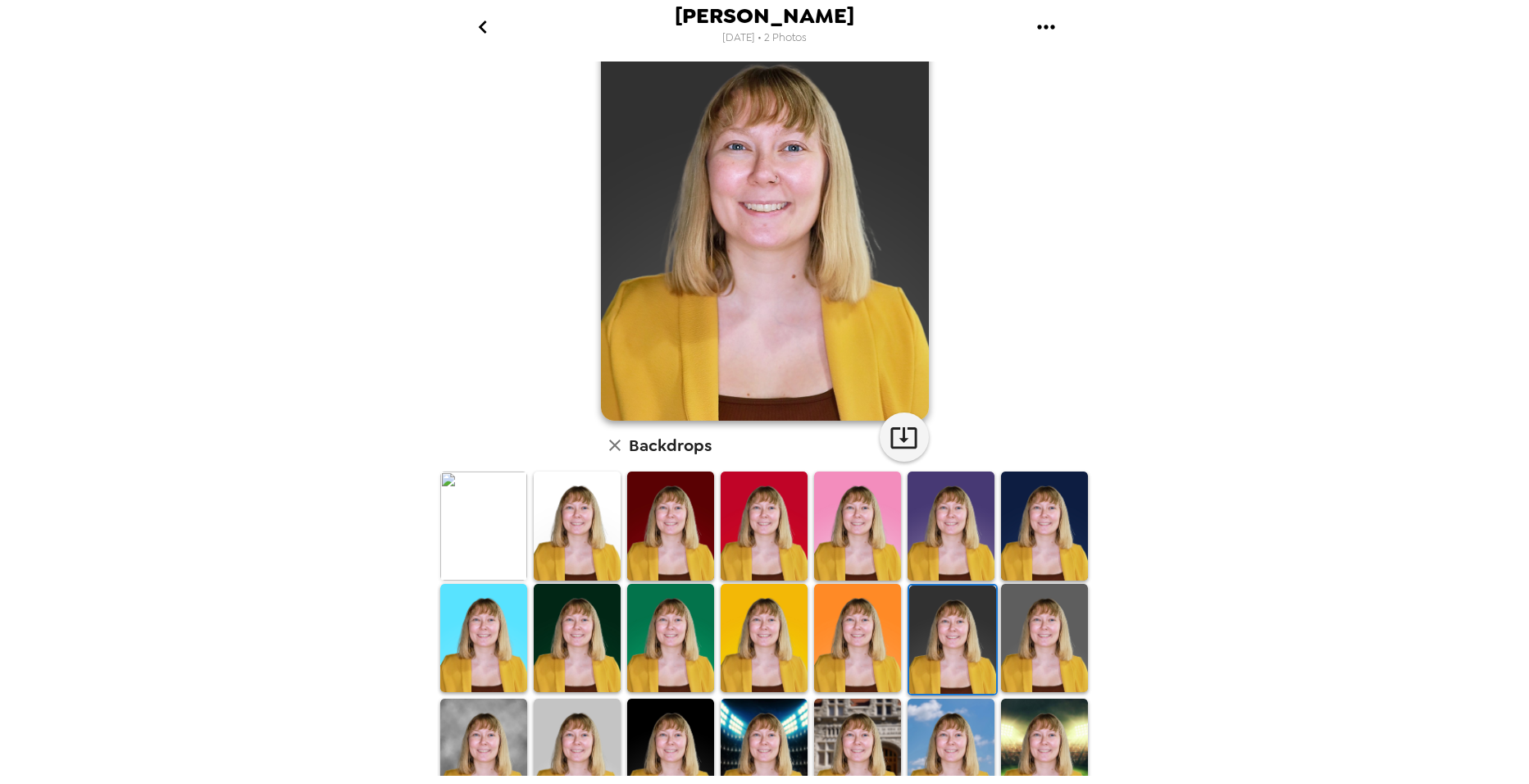
scroll to position [201, 0]
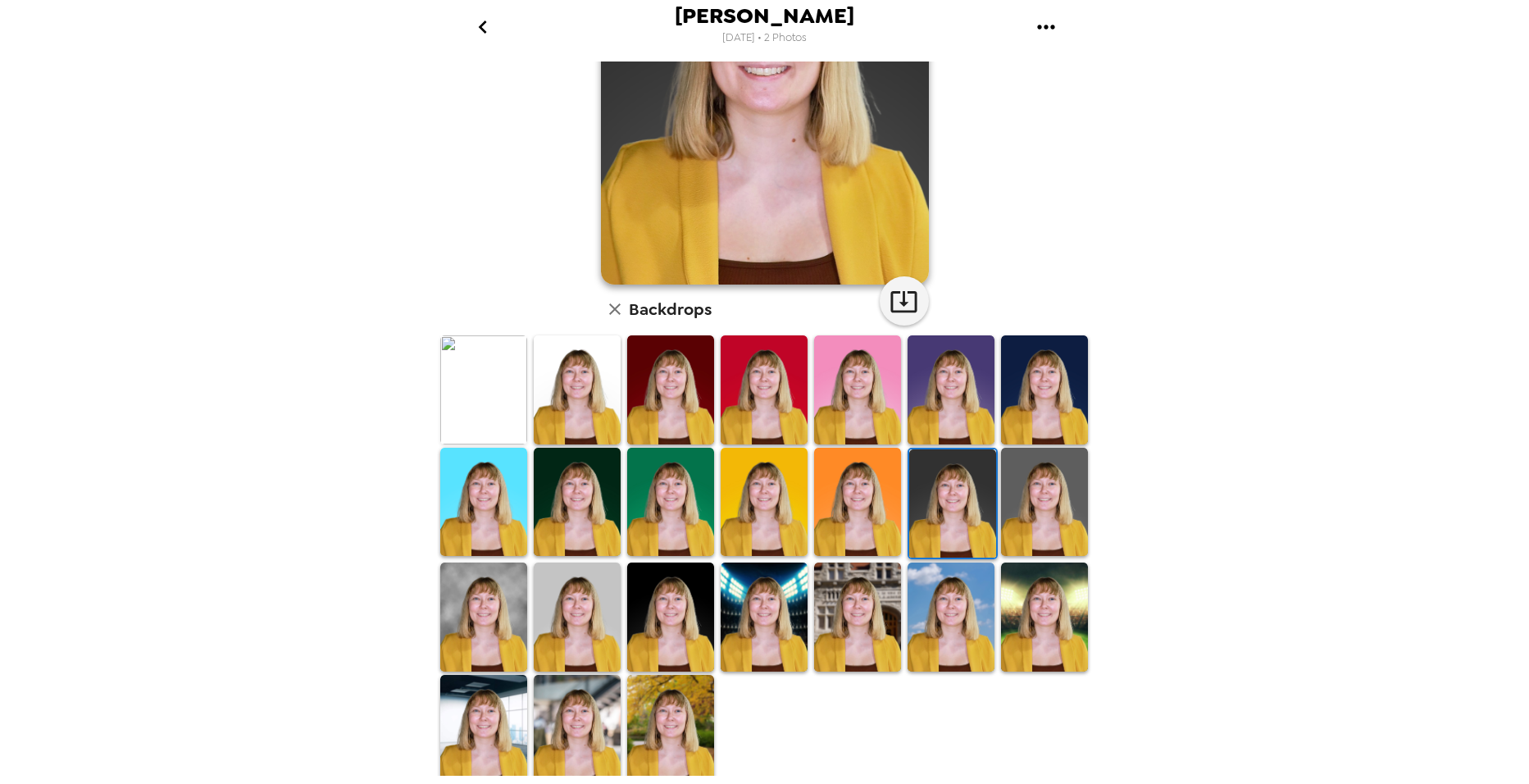
click at [673, 675] on img at bounding box center [670, 728] width 87 height 109
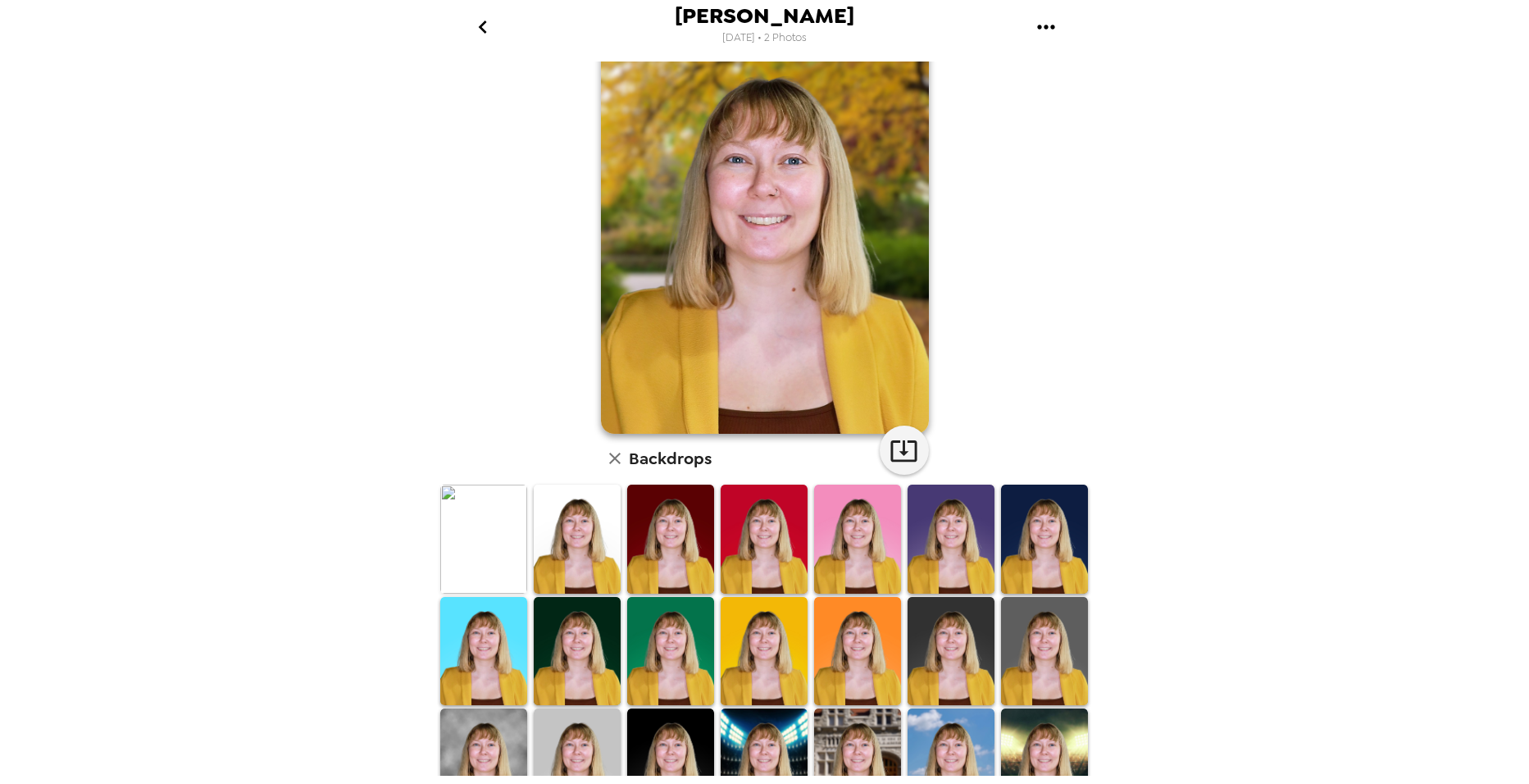
scroll to position [0, 0]
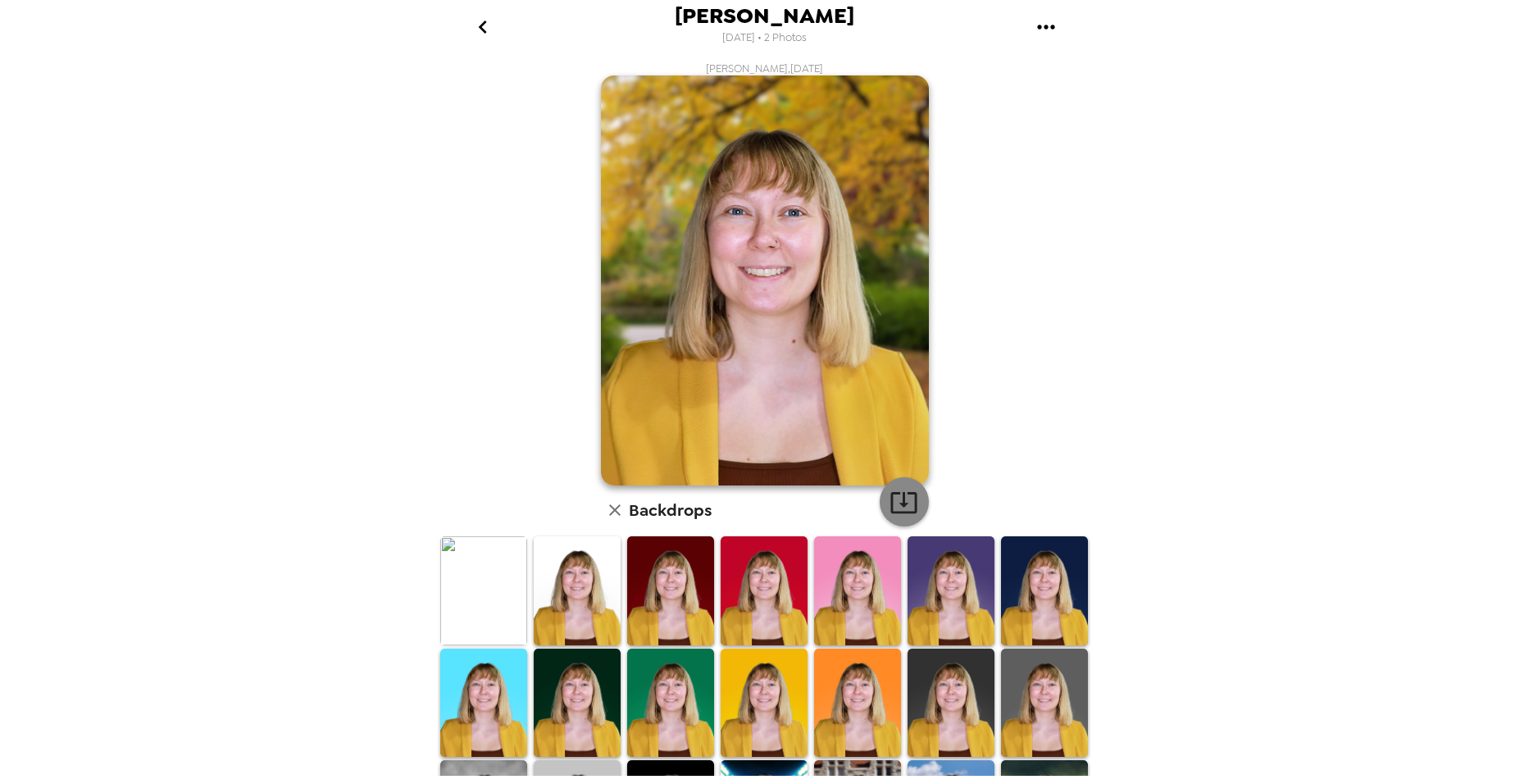
click at [889, 488] on icon "button" at bounding box center [903, 502] width 29 height 29
click at [476, 28] on icon "go back" at bounding box center [482, 27] width 26 height 26
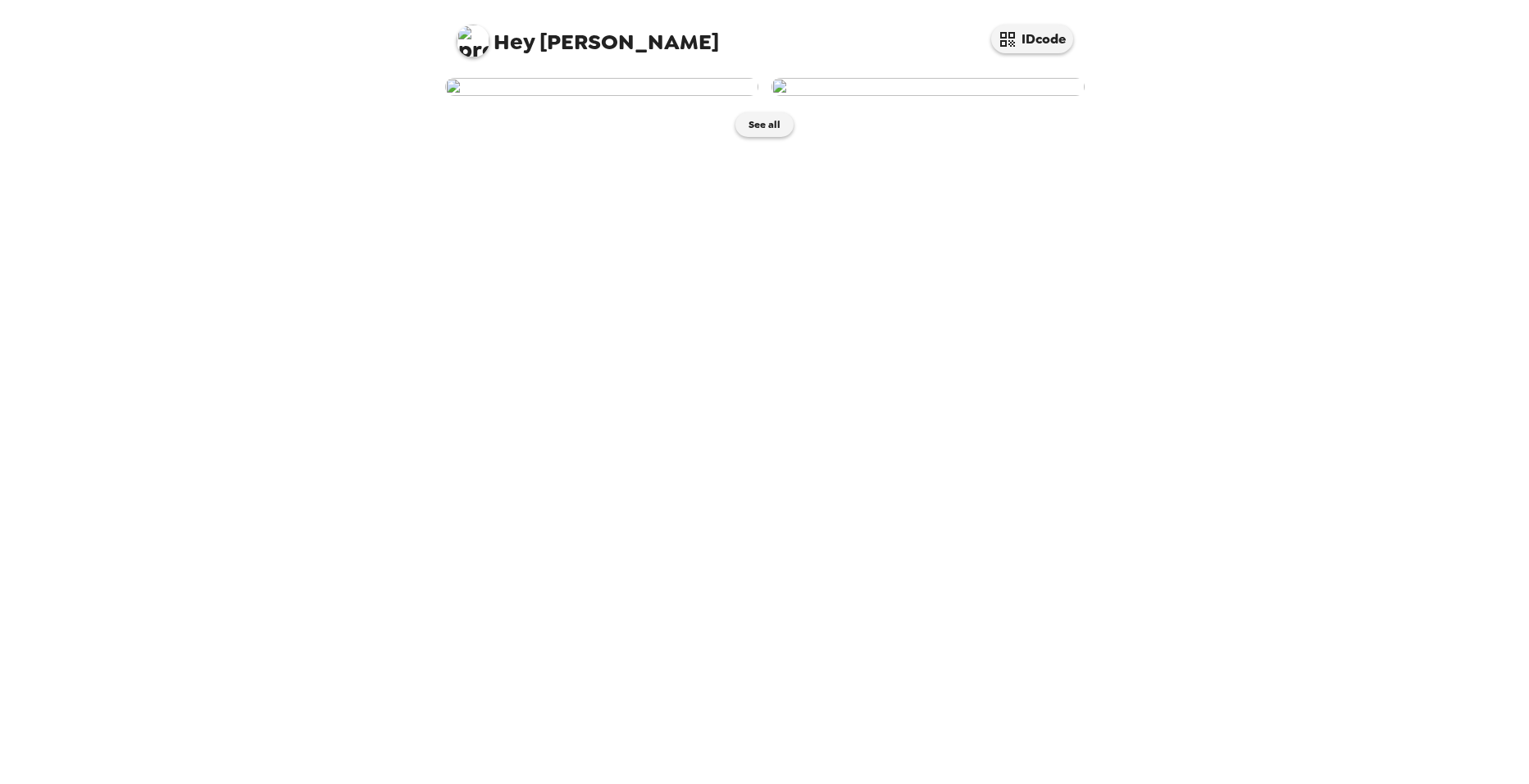
click at [949, 96] on img at bounding box center [927, 87] width 313 height 18
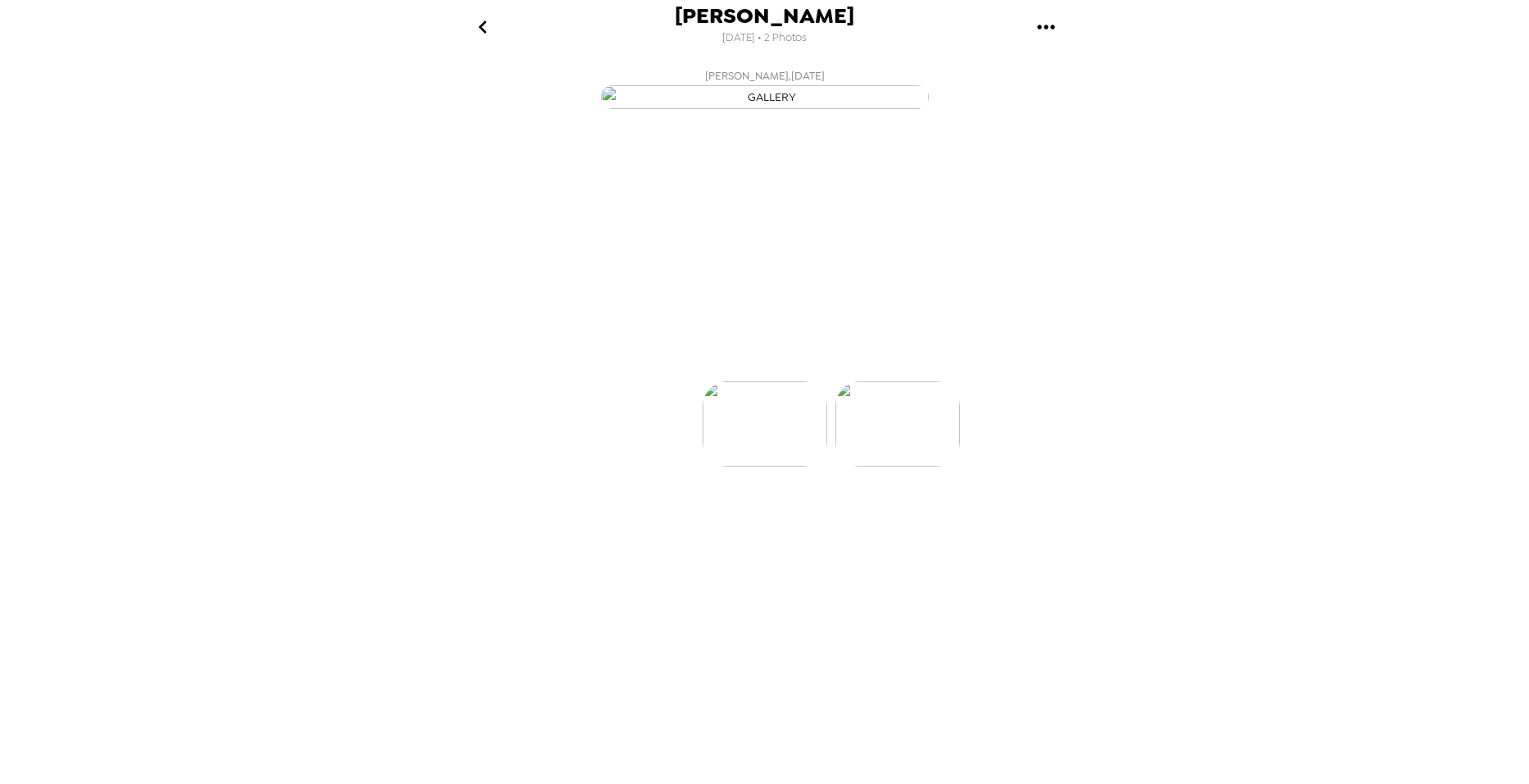
scroll to position [0, 131]
click at [760, 361] on p "Backdrops" at bounding box center [745, 351] width 74 height 20
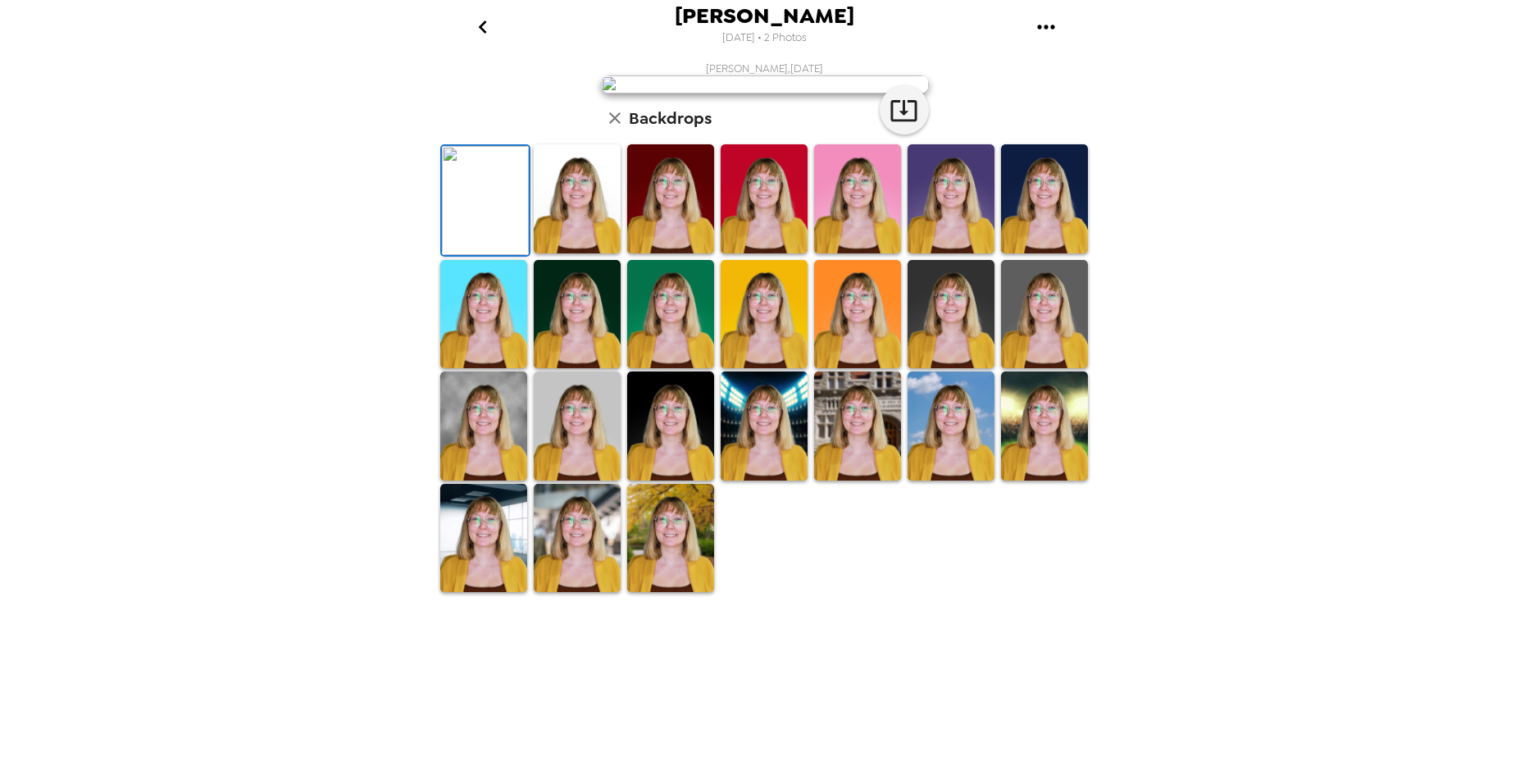
click at [944, 369] on img at bounding box center [950, 314] width 87 height 109
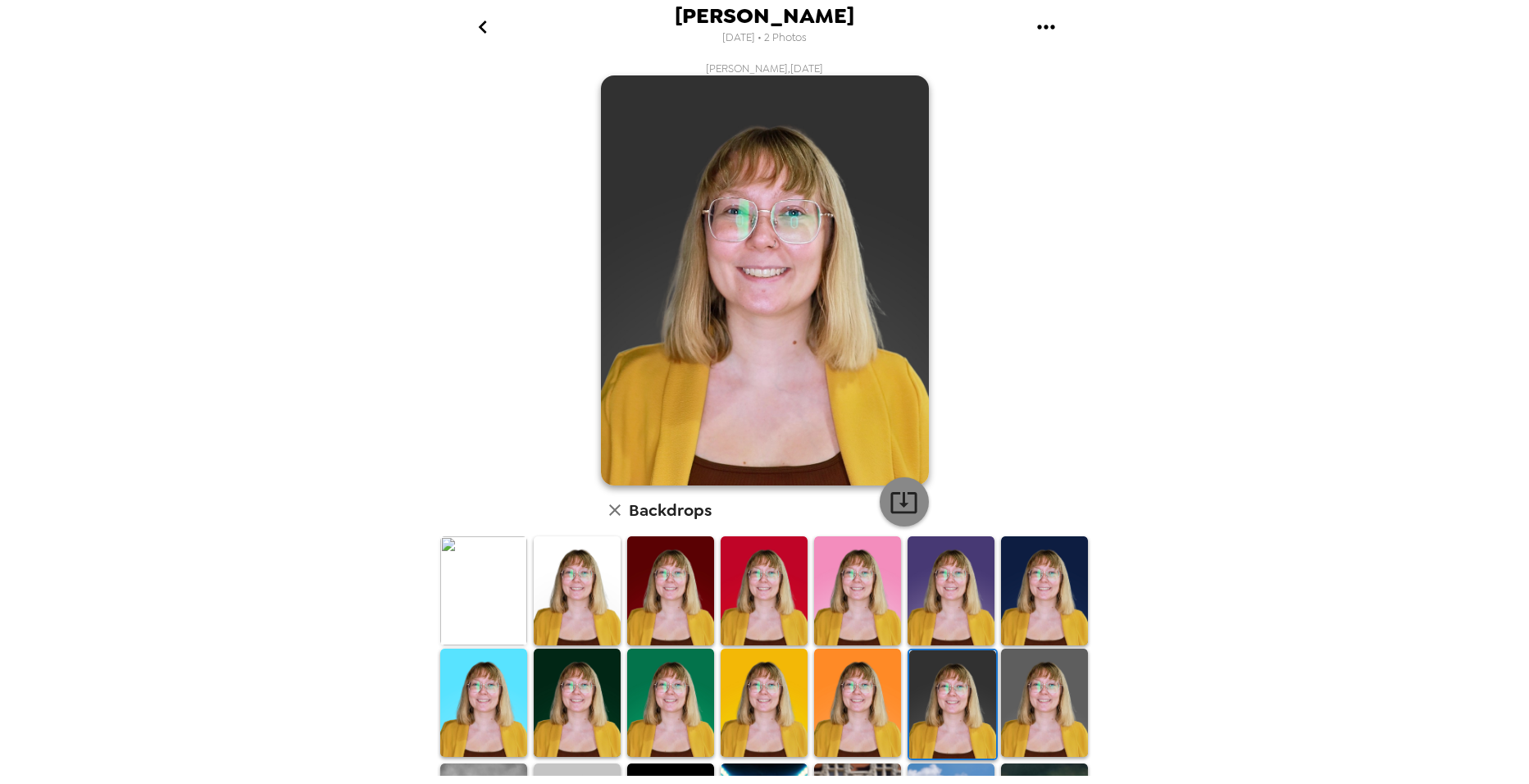
click at [895, 498] on icon "button" at bounding box center [903, 502] width 29 height 29
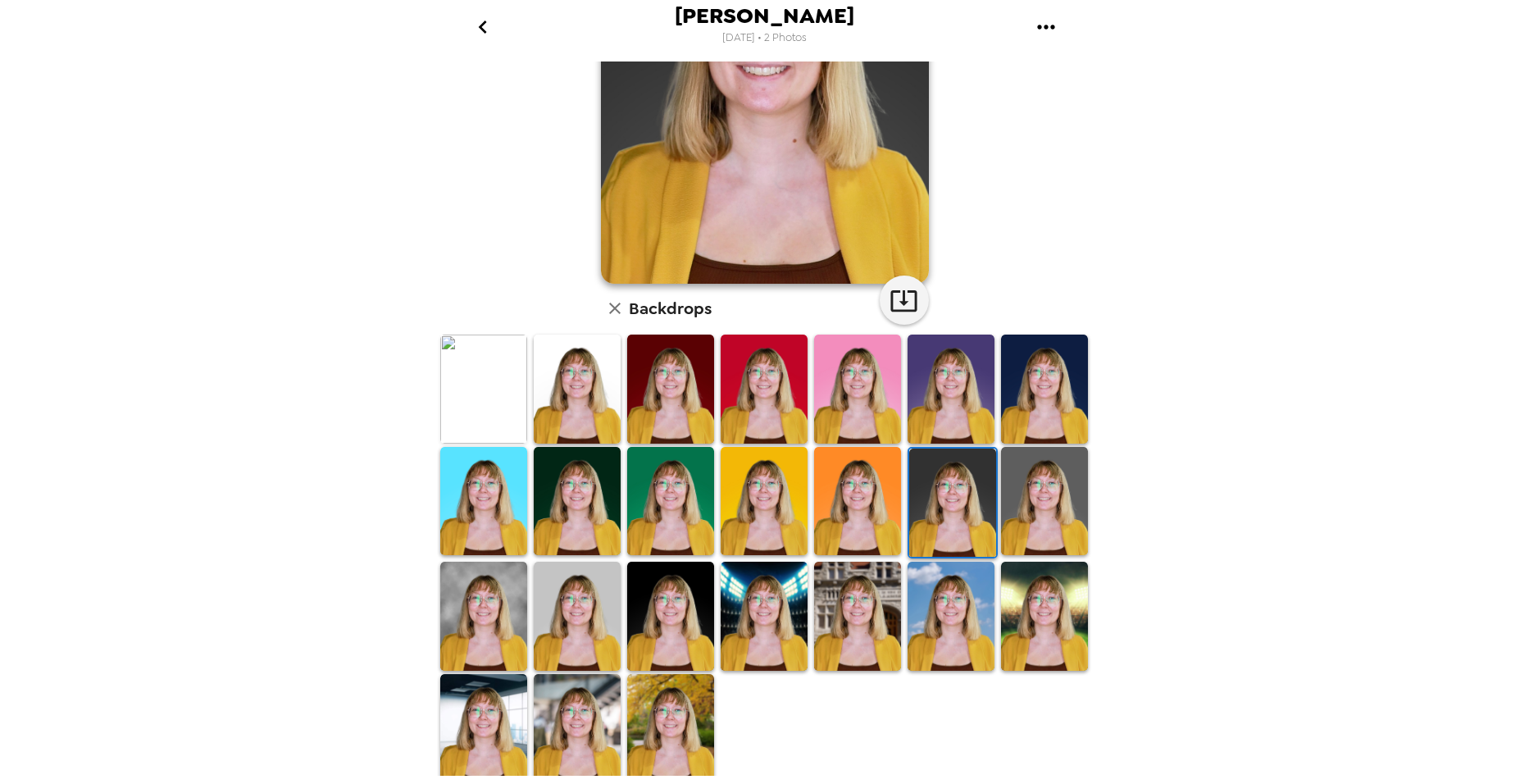
click at [691, 709] on img at bounding box center [670, 728] width 87 height 109
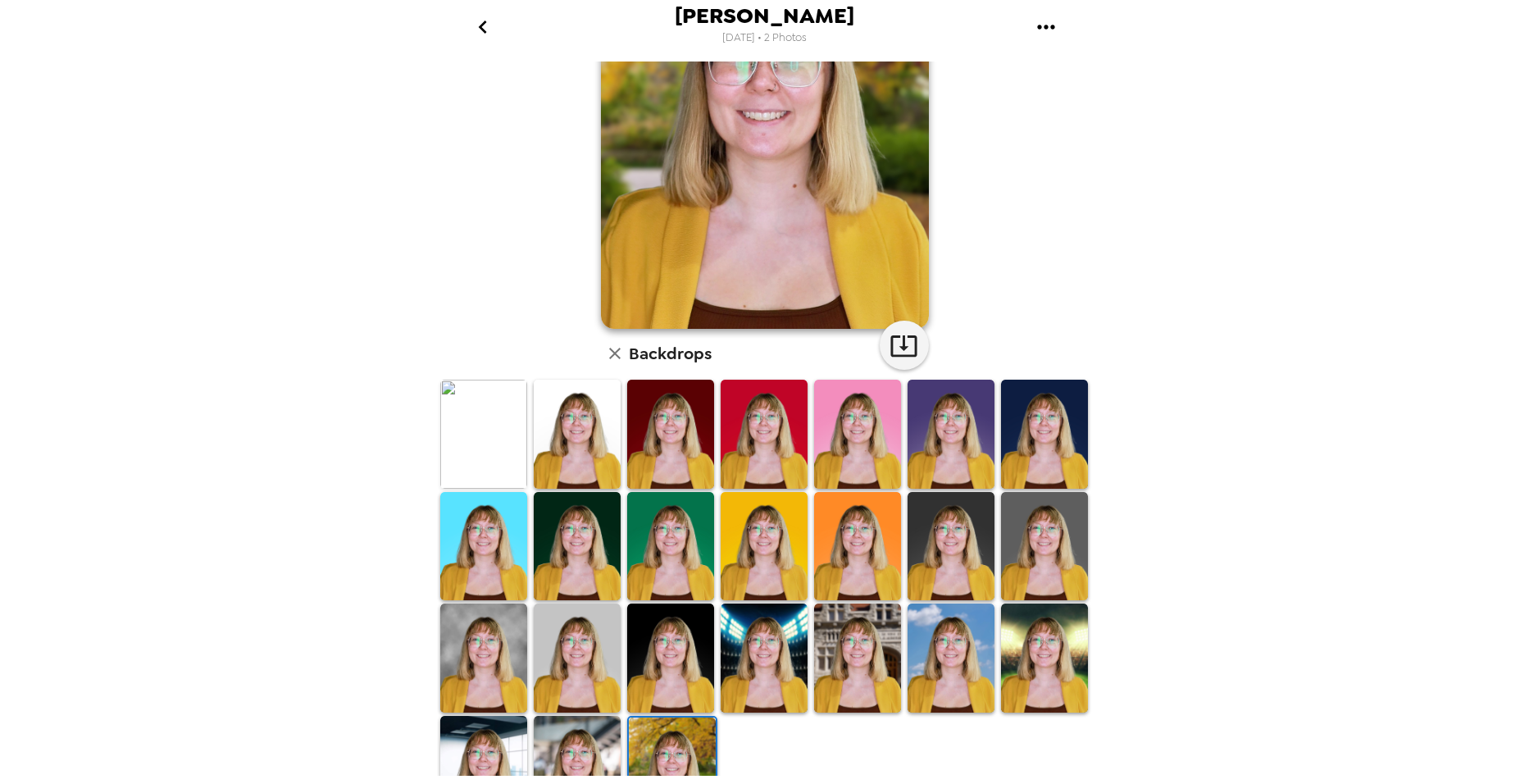
scroll to position [0, 0]
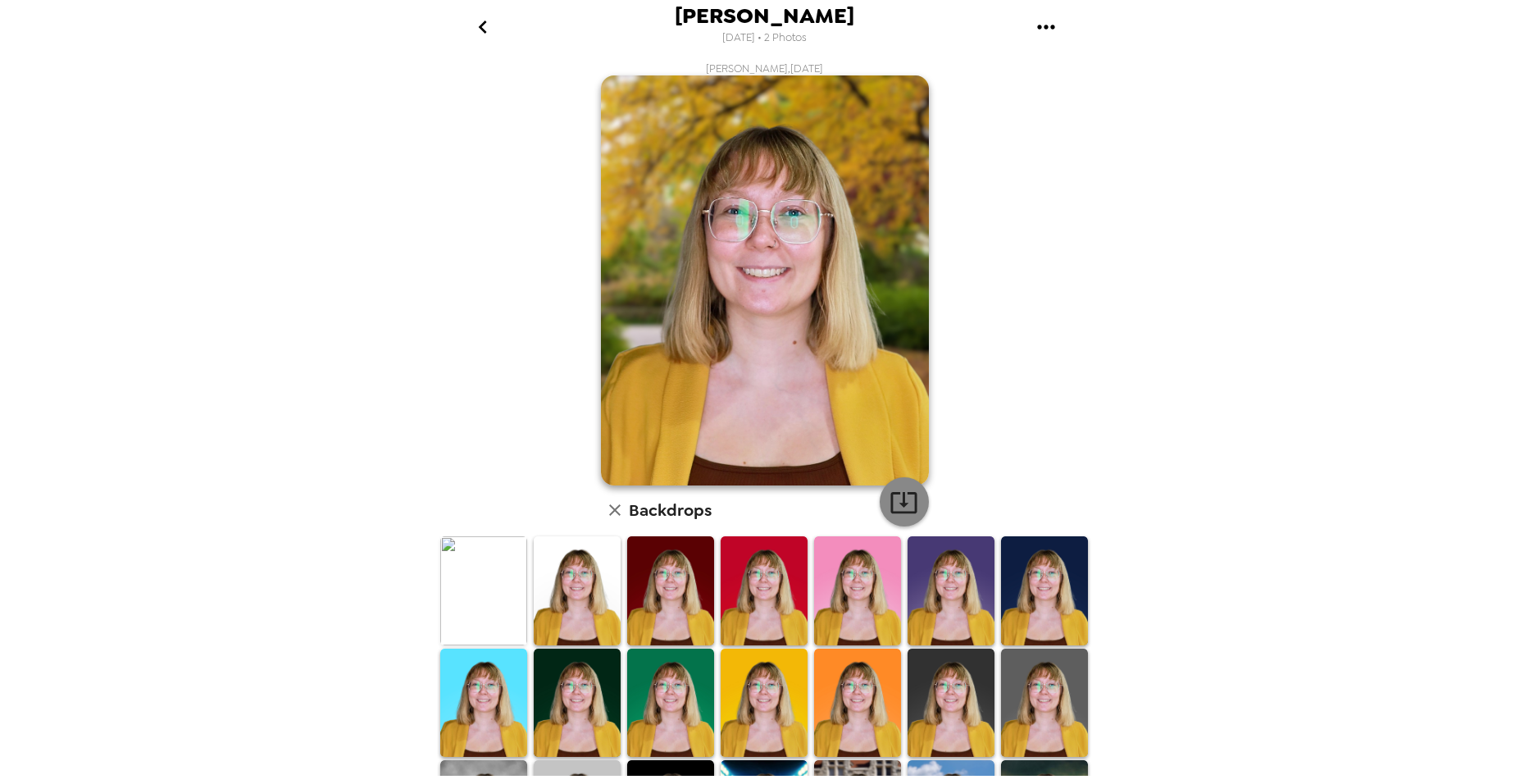
click at [905, 492] on icon "button" at bounding box center [903, 502] width 29 height 29
